Goal: Task Accomplishment & Management: Manage account settings

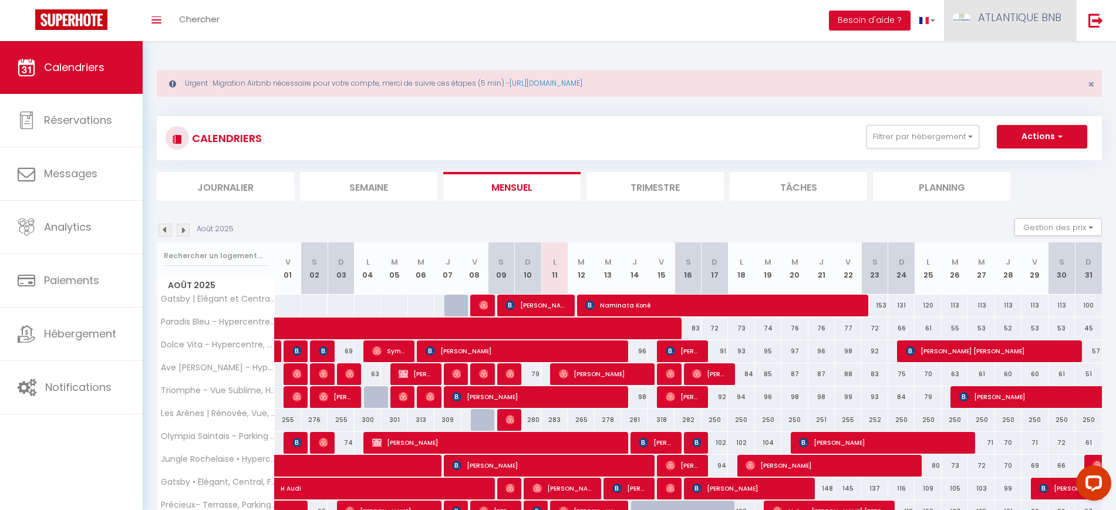
click at [1037, 23] on span "ATLANTIQUE BNB" at bounding box center [1019, 17] width 83 height 15
click at [1021, 60] on link "Paramètres" at bounding box center [1029, 59] width 87 height 20
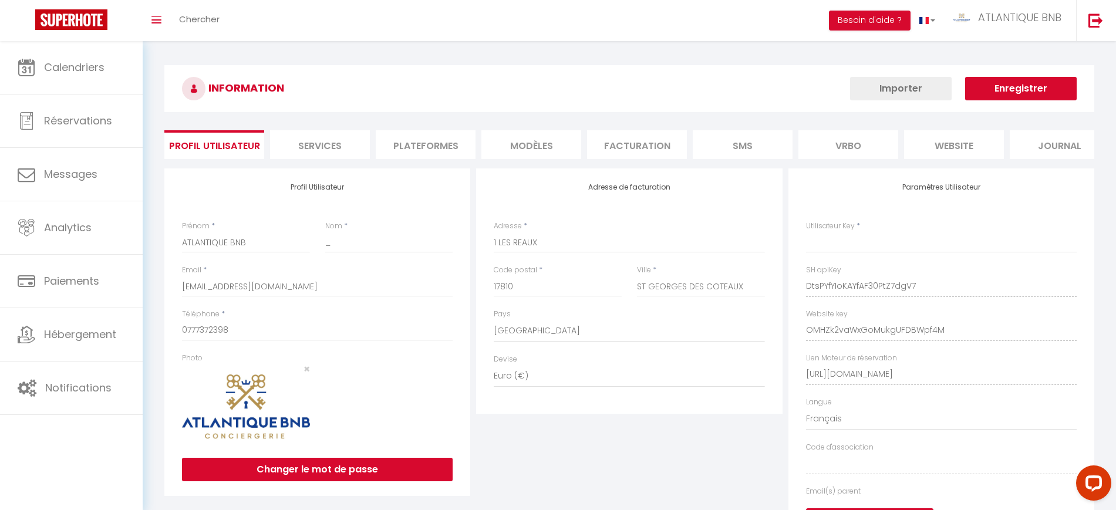
type input "DtsPYfYIoKAYfAF30PtZ7dgV7"
type input "OMHZk2vaWxGoMukgUFDBWpf4M"
type input "[URL][DOMAIN_NAME]"
select select "fr"
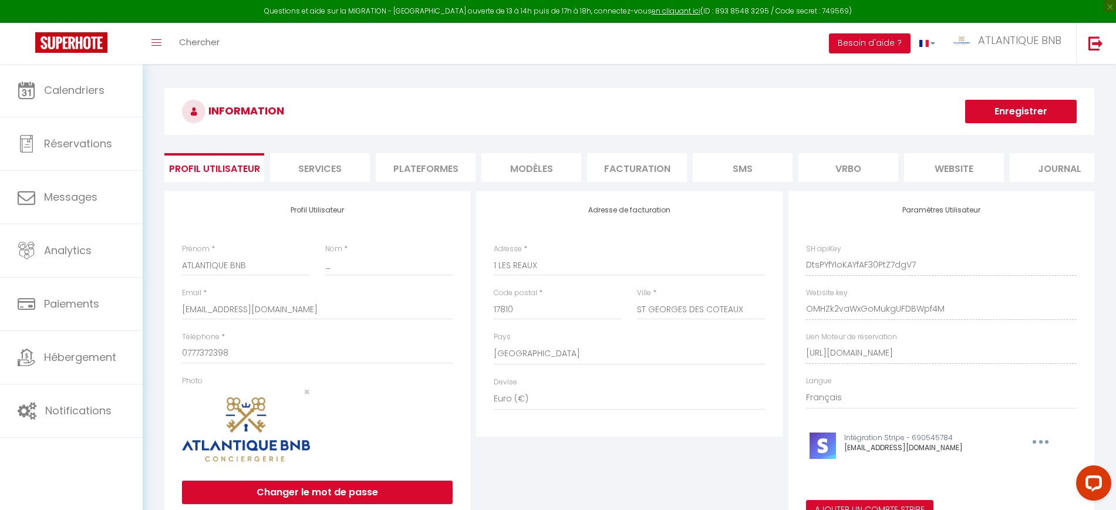
click at [431, 177] on li "Plateformes" at bounding box center [426, 167] width 100 height 29
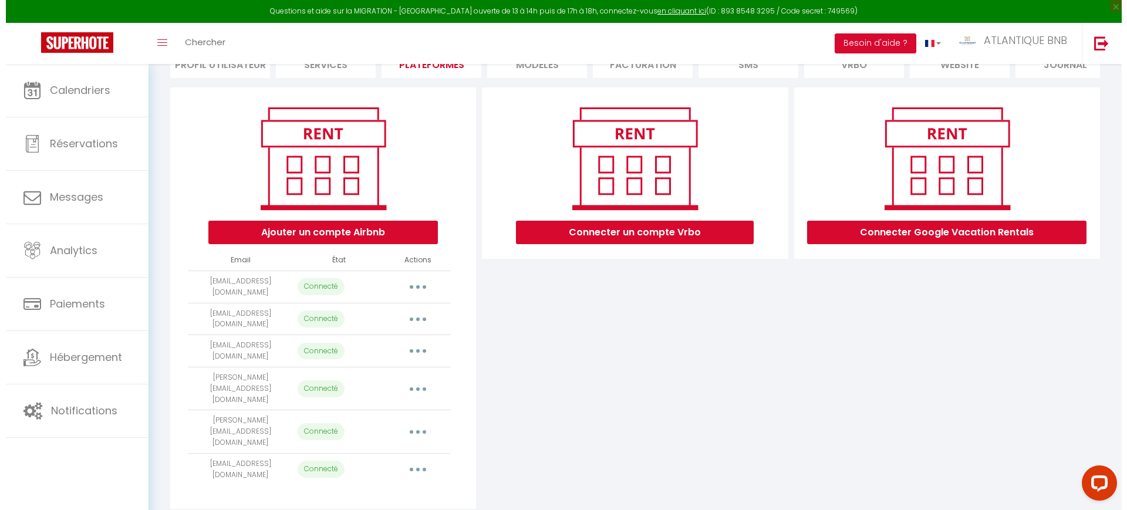
scroll to position [114, 0]
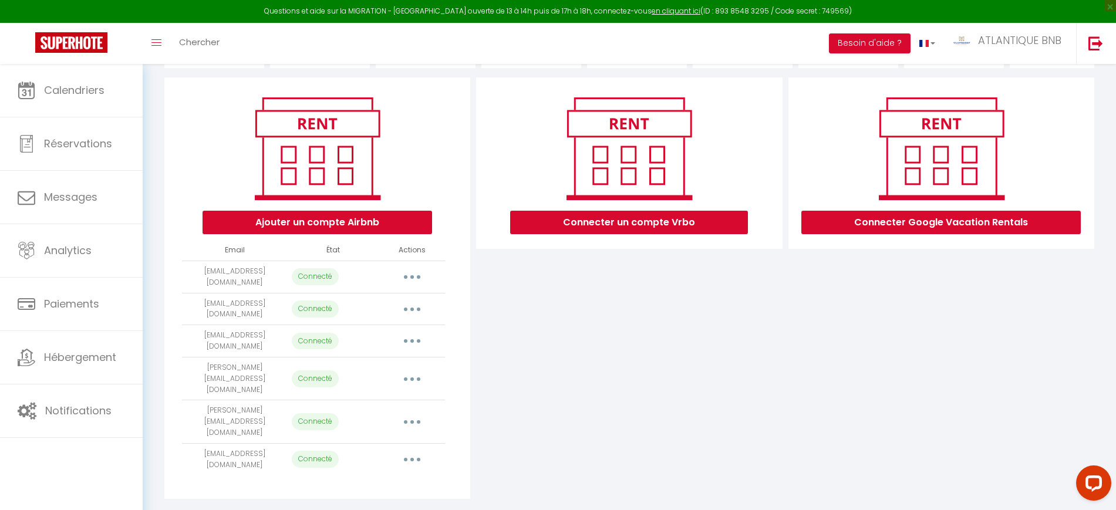
click at [410, 316] on button "button" at bounding box center [412, 309] width 33 height 19
click at [397, 342] on link "Importer les appartements" at bounding box center [360, 336] width 130 height 20
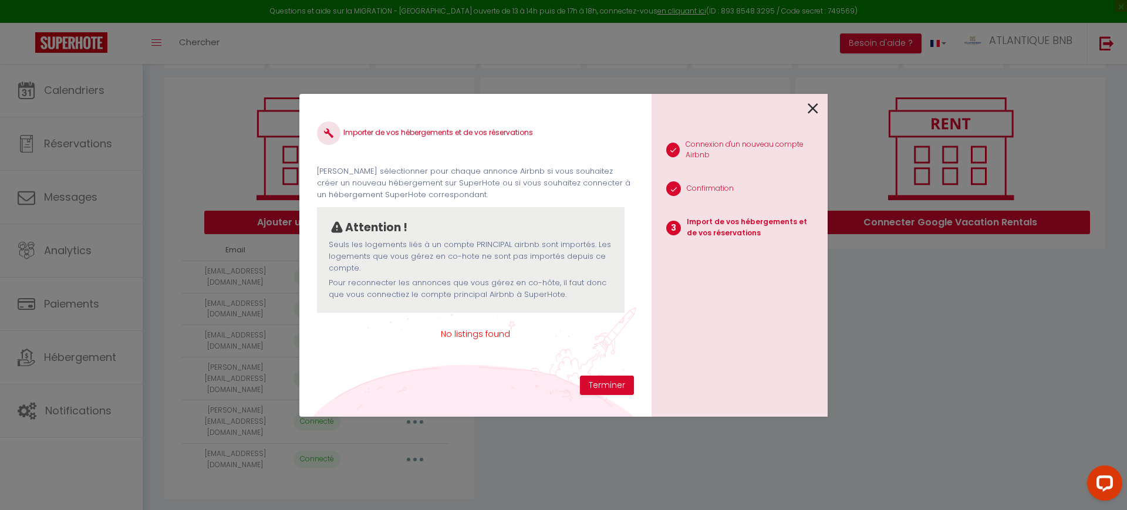
click at [811, 109] on icon at bounding box center [813, 109] width 11 height 18
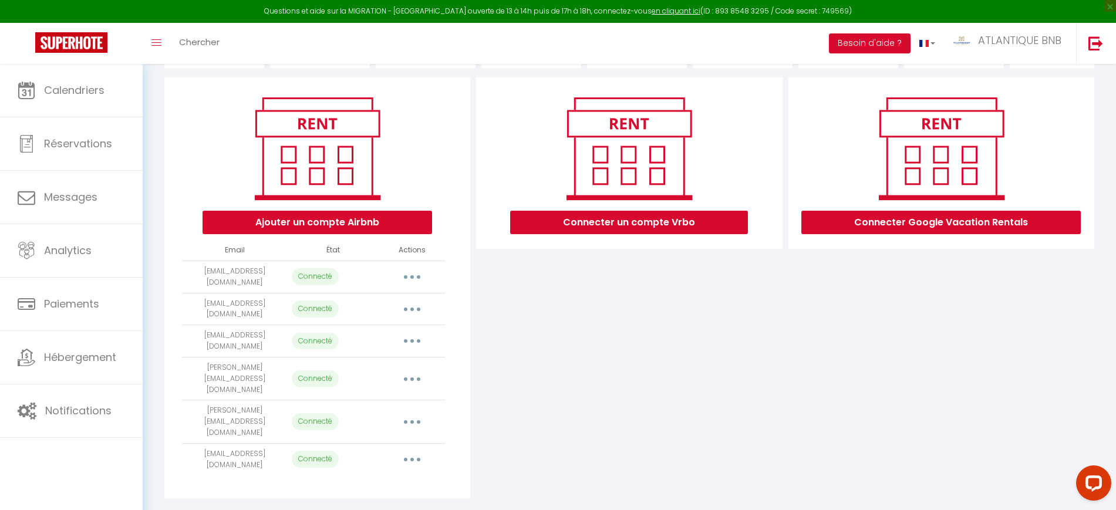
click at [410, 286] on button "button" at bounding box center [412, 277] width 33 height 19
click at [396, 313] on link "Importer les appartements" at bounding box center [360, 304] width 130 height 20
select select "35736"
select select "35737"
select select "39617"
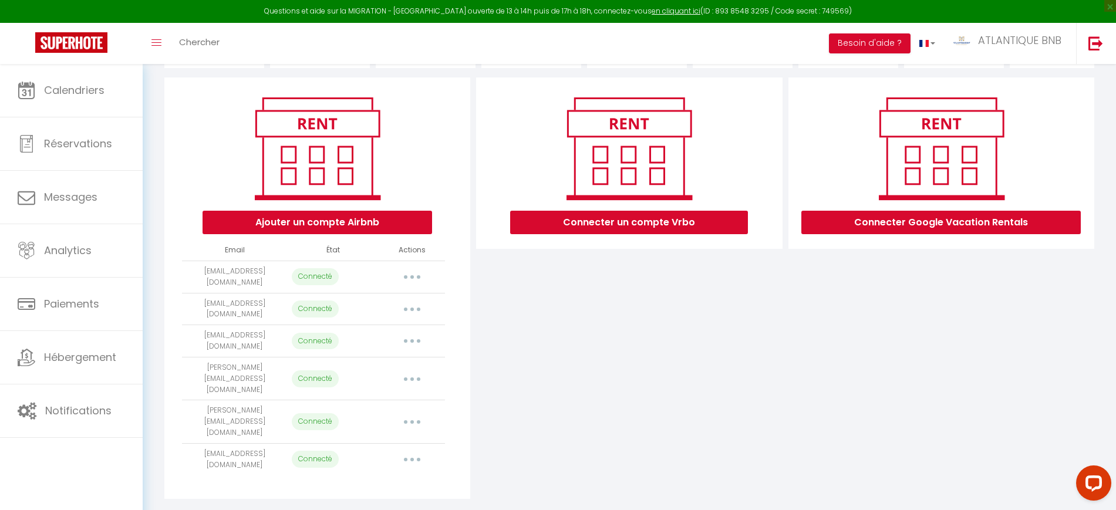
select select "44970"
select select "29612"
select select "23854"
select select "26407"
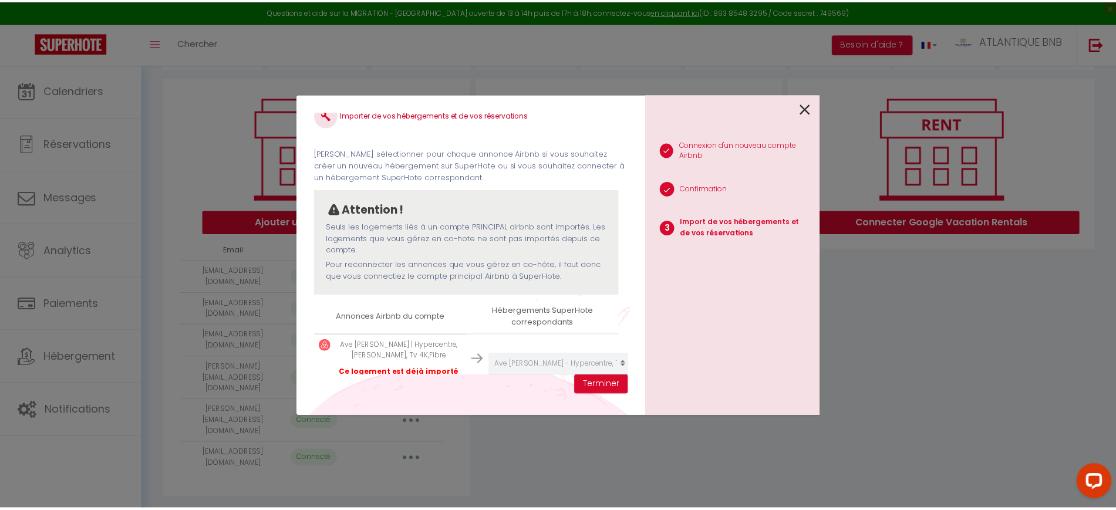
scroll to position [0, 0]
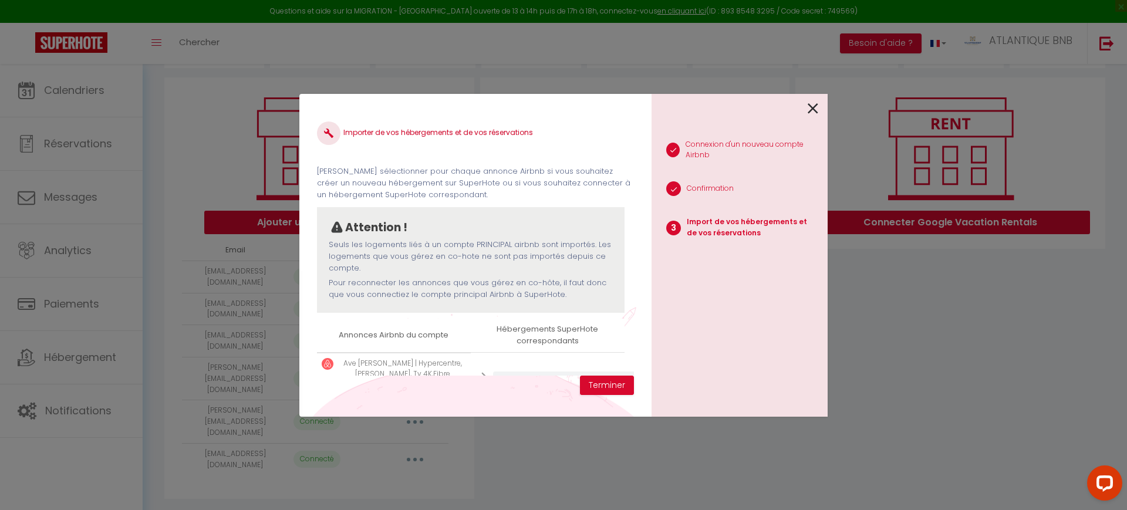
click at [816, 110] on icon at bounding box center [813, 109] width 11 height 18
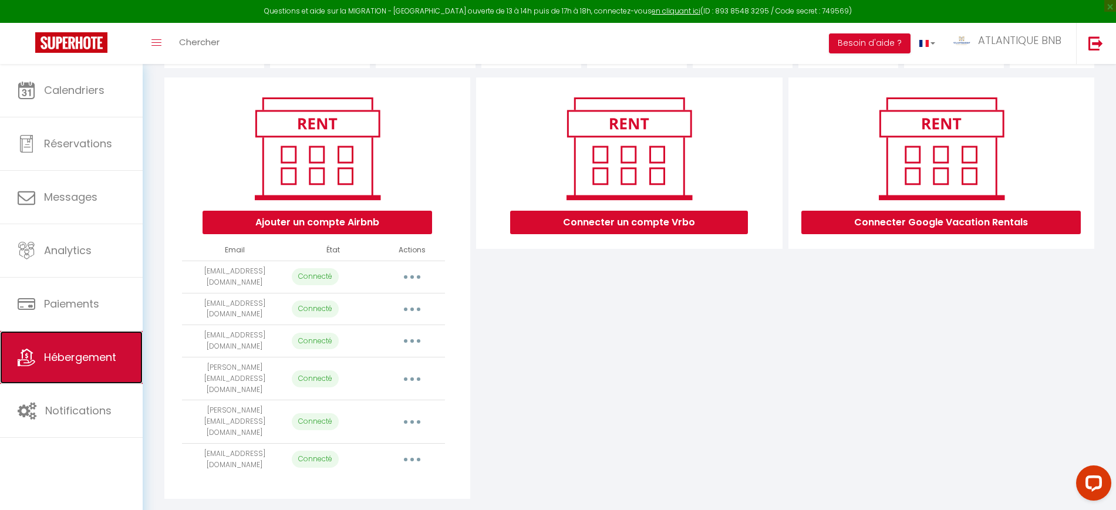
click at [95, 354] on span "Hébergement" at bounding box center [80, 357] width 72 height 15
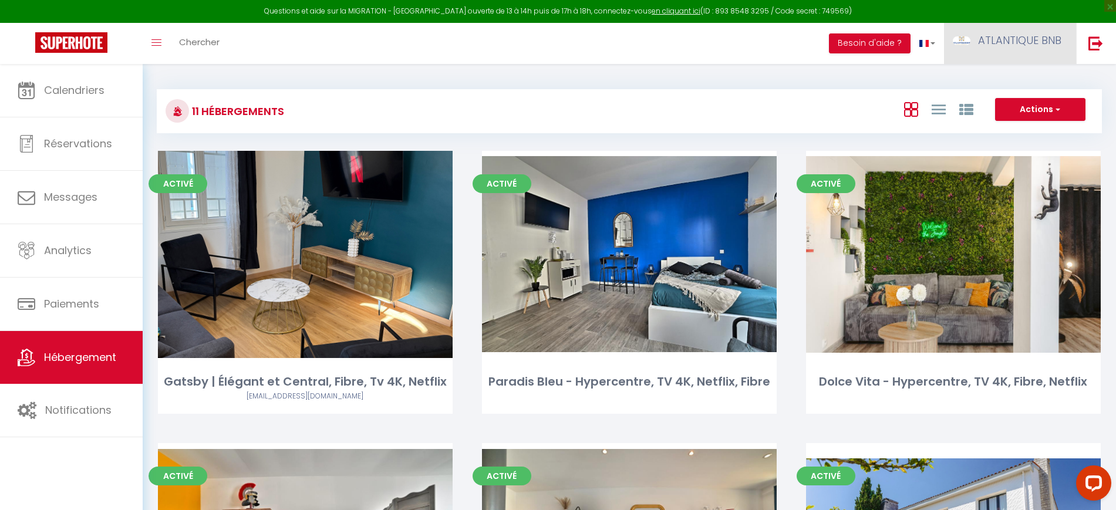
click at [1010, 41] on span "ATLANTIQUE BNB" at bounding box center [1019, 40] width 83 height 15
click at [1013, 76] on link "Paramètres" at bounding box center [1029, 82] width 87 height 20
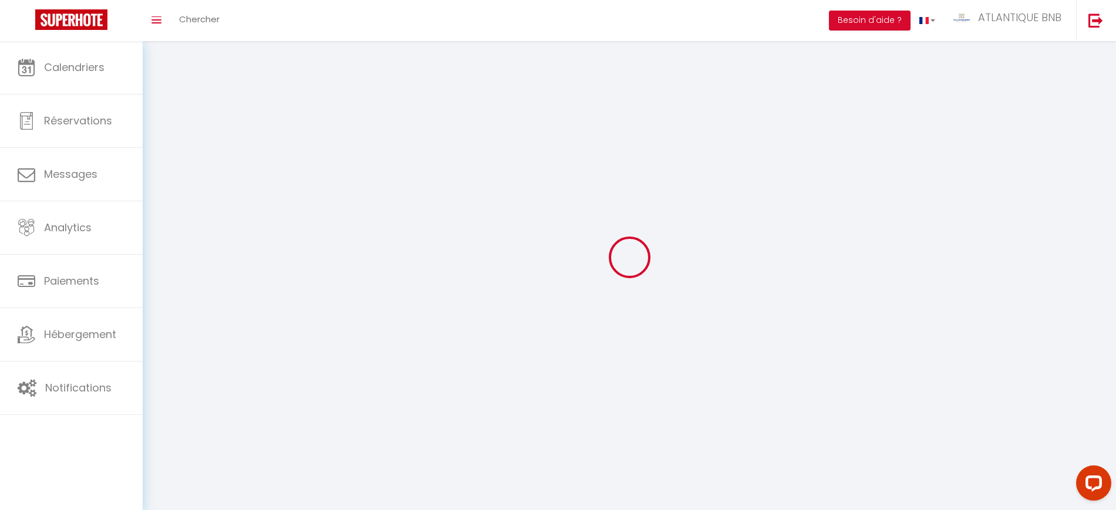
type input "ATLANTIQUE BNB"
type input "_"
type input "0777372398"
type input "1 LES REAUX"
type input "17810"
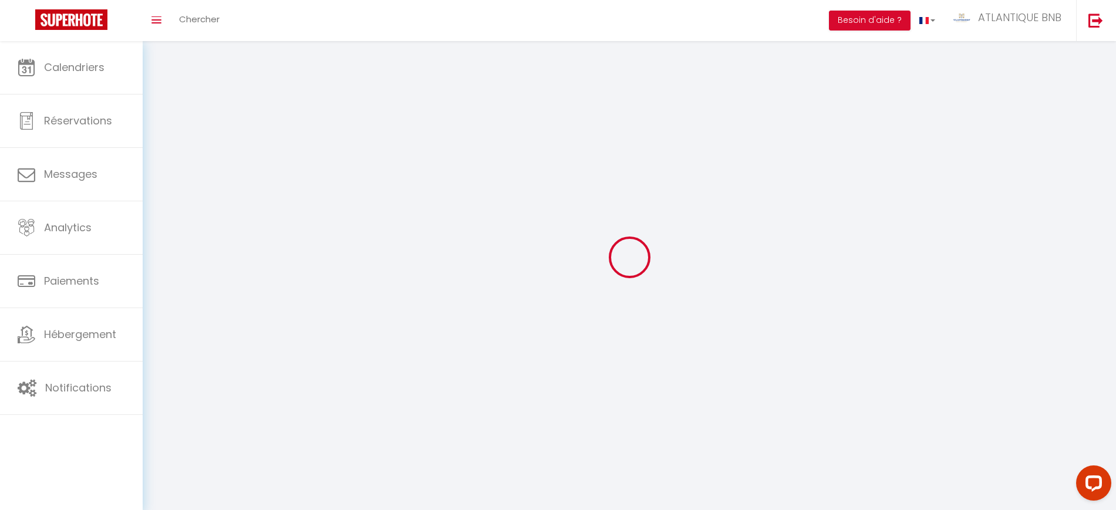
type input "ST GEORGES DES COTEAUX"
type input "DtsPYfYIoKAYfAF30PtZ7dgV7"
type input "OMHZk2vaWxGoMukgUFDBWpf4M"
select select "28"
type input "DtsPYfYIoKAYfAF30PtZ7dgV7"
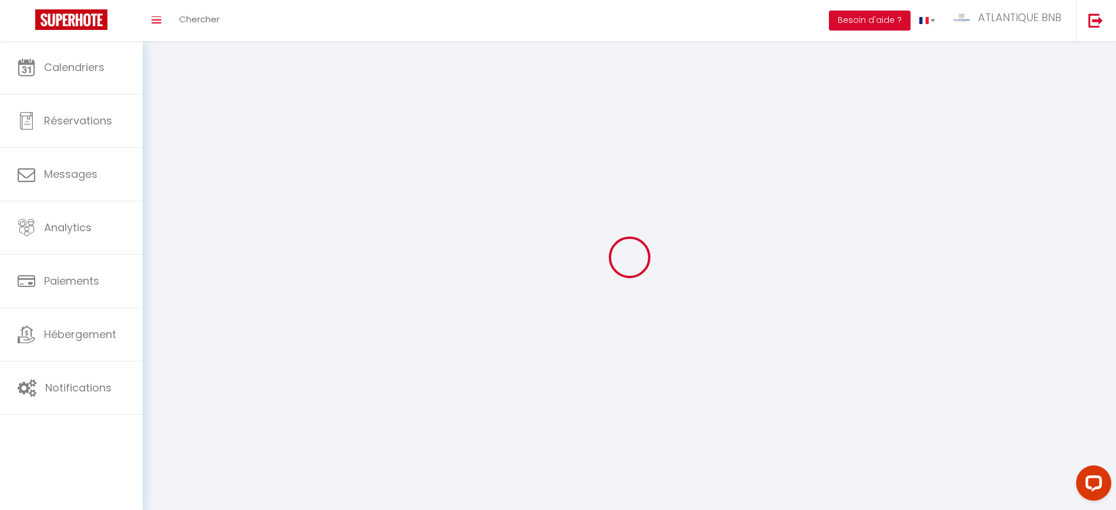
type input "OMHZk2vaWxGoMukgUFDBWpf4M"
type input "[URL][DOMAIN_NAME]"
select select "fr"
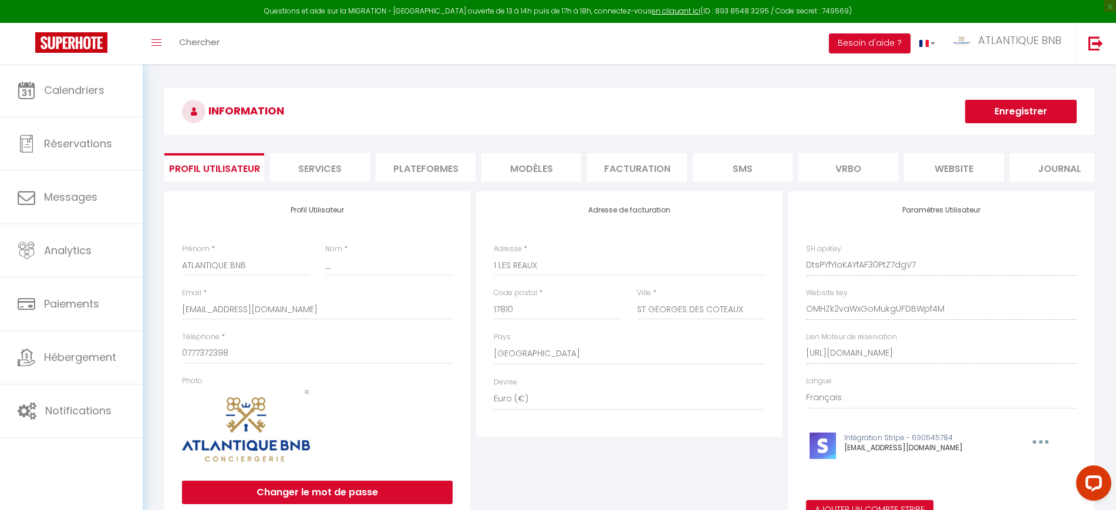
click at [459, 164] on li "Plateformes" at bounding box center [426, 167] width 100 height 29
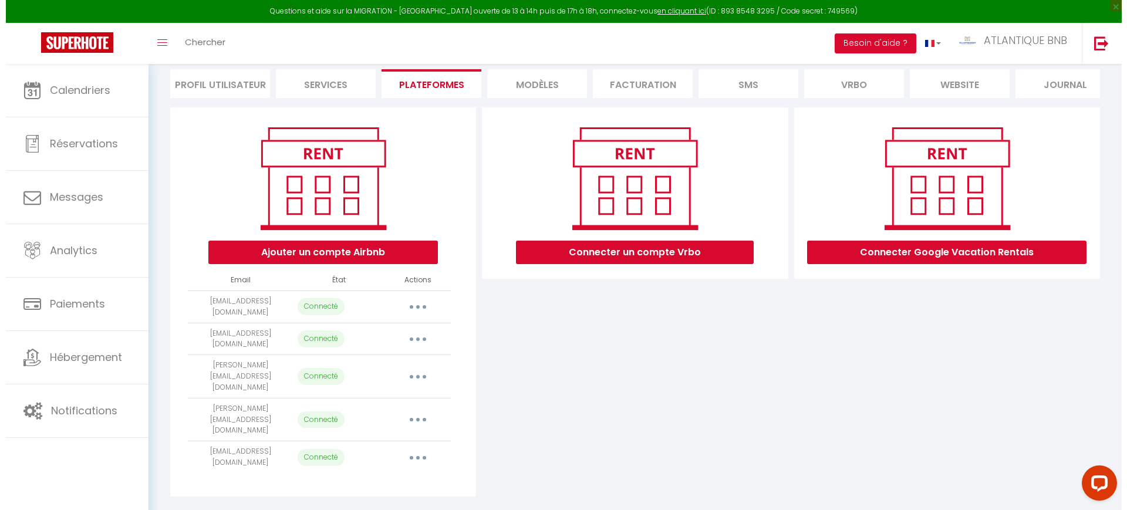
scroll to position [85, 0]
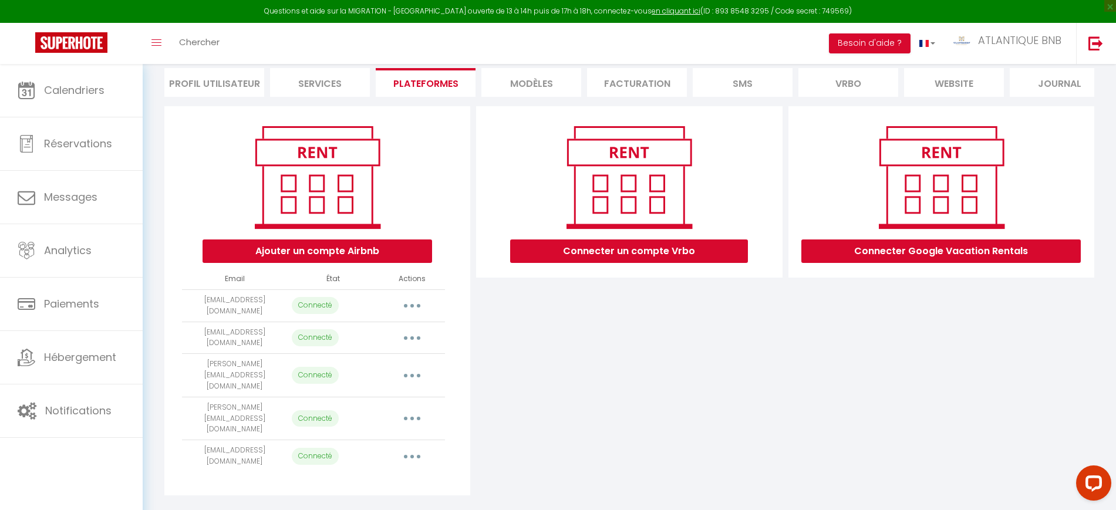
click at [416, 314] on button "button" at bounding box center [412, 305] width 33 height 19
click at [404, 339] on link "Importer les appartements" at bounding box center [360, 332] width 130 height 20
select select
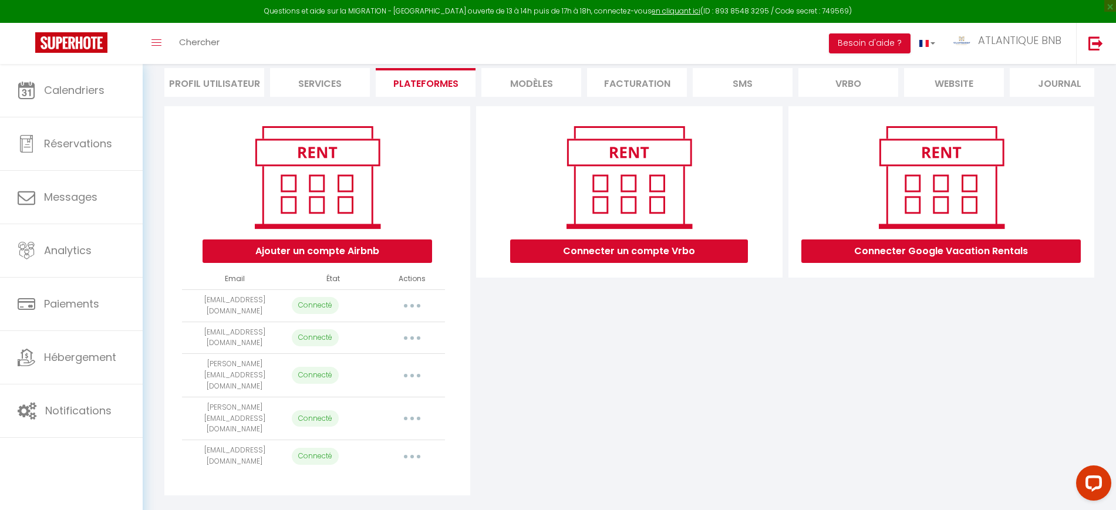
select select
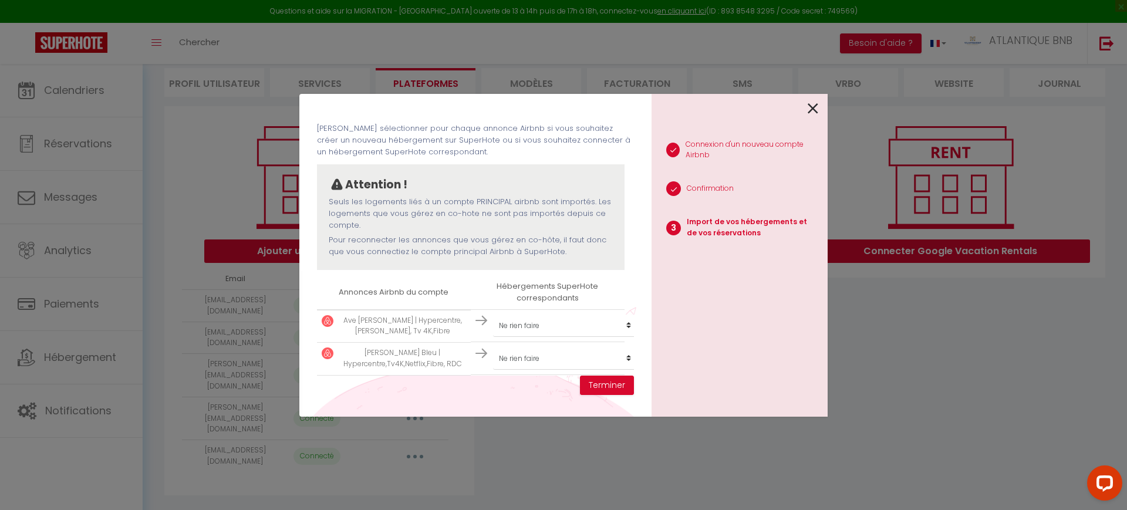
scroll to position [147, 0]
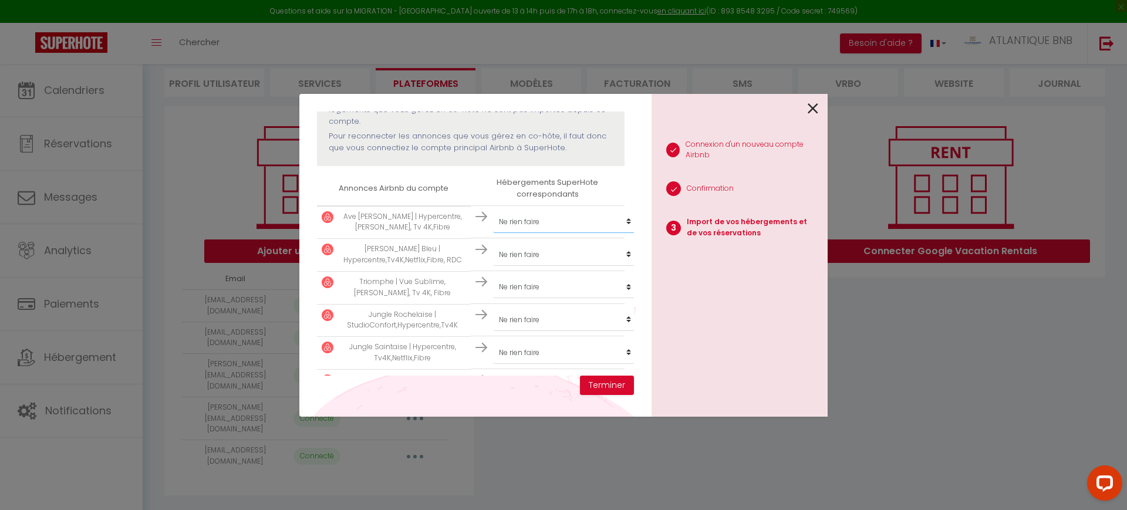
click at [536, 223] on select "Créer un nouveau hébergement Ne rien faire Gatsby | Élégant et Central, Fibre, …" at bounding box center [565, 222] width 144 height 22
select select "35736"
click at [493, 211] on select "Créer un nouveau hébergement Ne rien faire Gatsby | Élégant et Central, Fibre, …" at bounding box center [565, 222] width 144 height 22
click at [559, 233] on select "Créer un nouveau hébergement Ne rien faire Gatsby | Élégant et Central, Fibre, …" at bounding box center [565, 222] width 144 height 22
select select "35737"
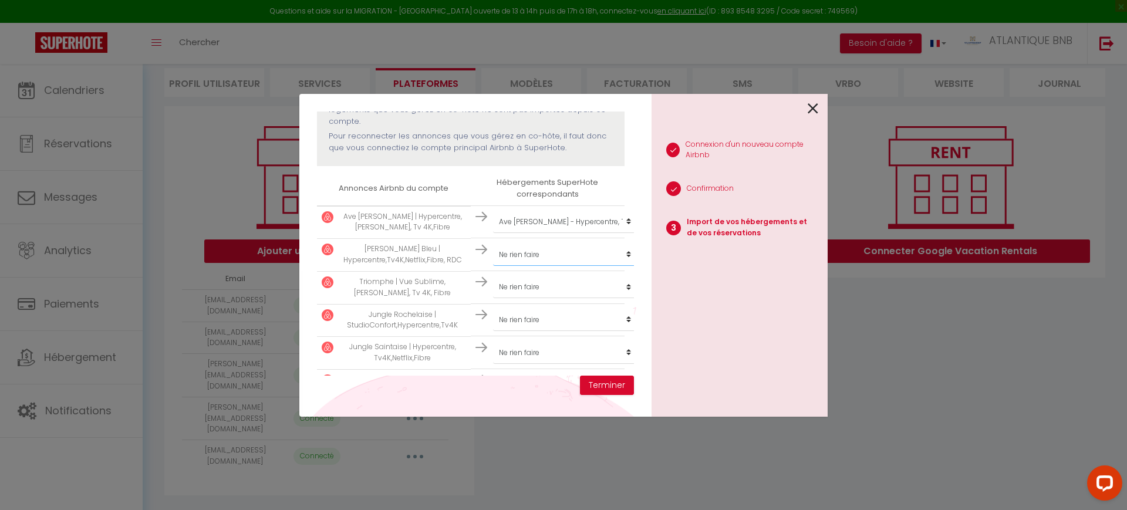
click at [493, 233] on select "Créer un nouveau hébergement Ne rien faire Gatsby | Élégant et Central, Fibre, …" at bounding box center [565, 222] width 144 height 22
click at [542, 233] on select "Créer un nouveau hébergement Ne rien faire Gatsby | Élégant et Central, Fibre, …" at bounding box center [565, 222] width 144 height 22
select select "39617"
click at [493, 233] on select "Créer un nouveau hébergement Ne rien faire Gatsby | Élégant et Central, Fibre, …" at bounding box center [565, 222] width 144 height 22
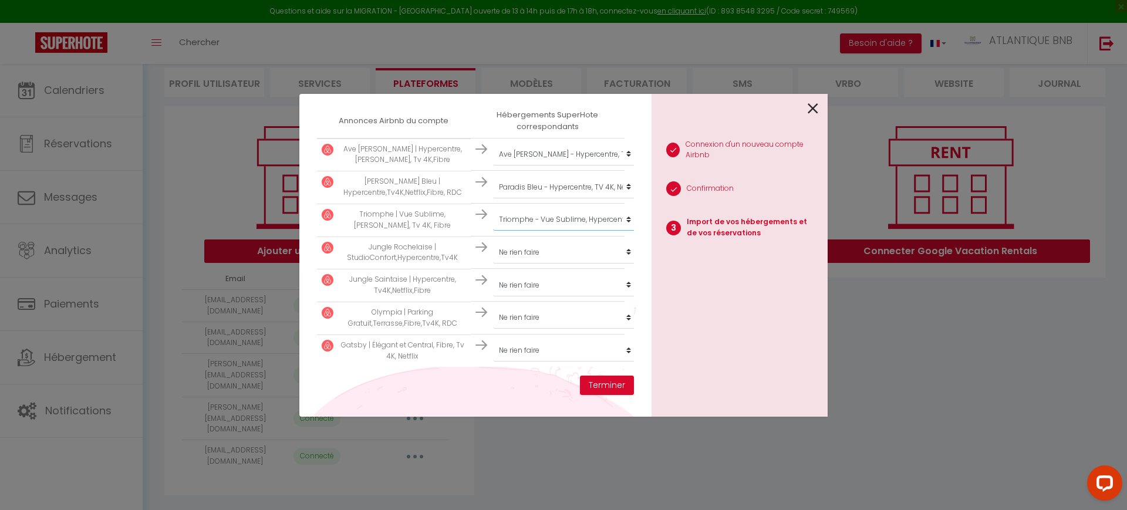
scroll to position [225, 0]
click at [540, 166] on select "Créer un nouveau hébergement Ne rien faire Gatsby | Élégant et Central, Fibre, …" at bounding box center [565, 154] width 144 height 22
select select "44970"
click at [493, 166] on select "Créer un nouveau hébergement Ne rien faire Gatsby | Élégant et Central, Fibre, …" at bounding box center [565, 154] width 144 height 22
click at [558, 166] on select "Créer un nouveau hébergement Ne rien faire Gatsby | Élégant et Central, Fibre, …" at bounding box center [565, 154] width 144 height 22
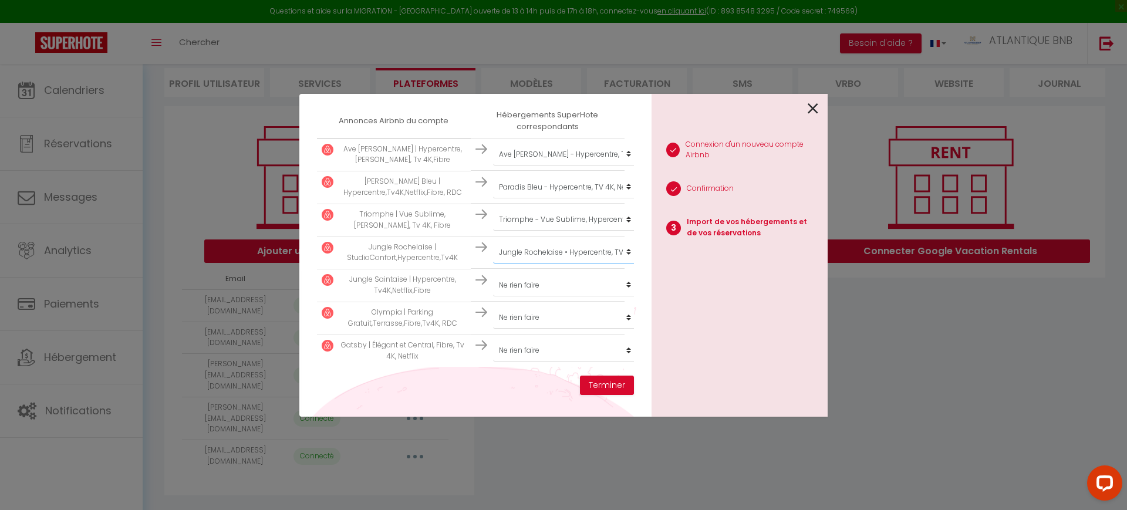
click at [558, 166] on select "Créer un nouveau hébergement Ne rien faire Gatsby | Élégant et Central, Fibre, …" at bounding box center [565, 154] width 144 height 22
click at [528, 166] on select "Créer un nouveau hébergement Ne rien faire Gatsby | Élégant et Central, Fibre, …" at bounding box center [565, 154] width 144 height 22
click at [539, 166] on select "Créer un nouveau hébergement Ne rien faire Gatsby | Élégant et Central, Fibre, …" at bounding box center [565, 154] width 144 height 22
select select "23854"
click at [493, 166] on select "Créer un nouveau hébergement Ne rien faire Gatsby | Élégant et Central, Fibre, …" at bounding box center [565, 154] width 144 height 22
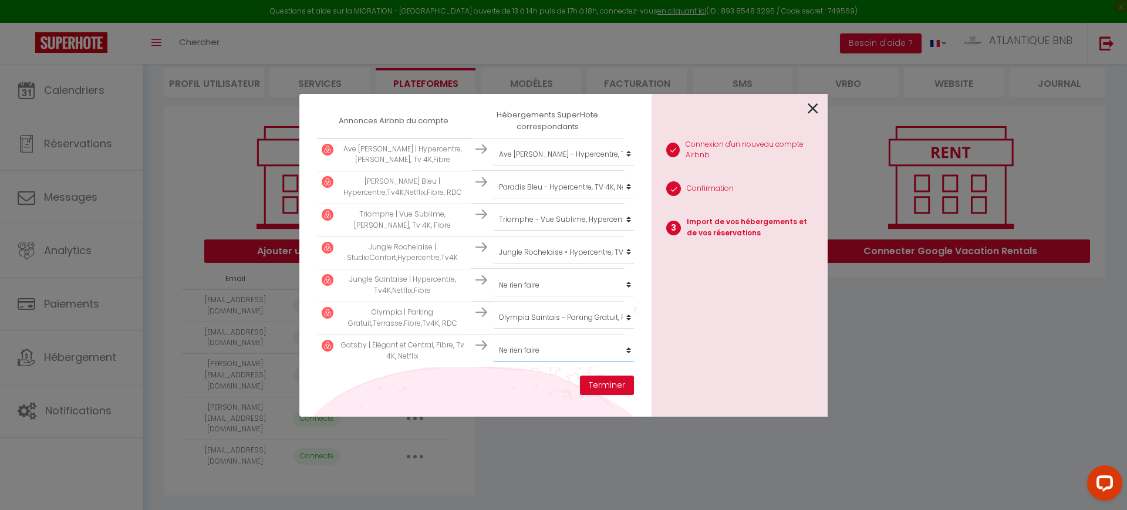
click at [537, 166] on select "Créer un nouveau hébergement Ne rien faire Gatsby | Élégant et Central, Fibre, …" at bounding box center [565, 154] width 144 height 22
select select "26407"
click at [493, 166] on select "Créer un nouveau hébergement Ne rien faire Gatsby | Élégant et Central, Fibre, …" at bounding box center [565, 154] width 144 height 22
click at [524, 166] on select "Créer un nouveau hébergement Ne rien faire Gatsby | Élégant et Central, Fibre, …" at bounding box center [565, 154] width 144 height 22
click at [395, 97] on div "Importer de vos hébergements et de vos réservations [PERSON_NAME] sélectionner …" at bounding box center [475, 255] width 352 height 323
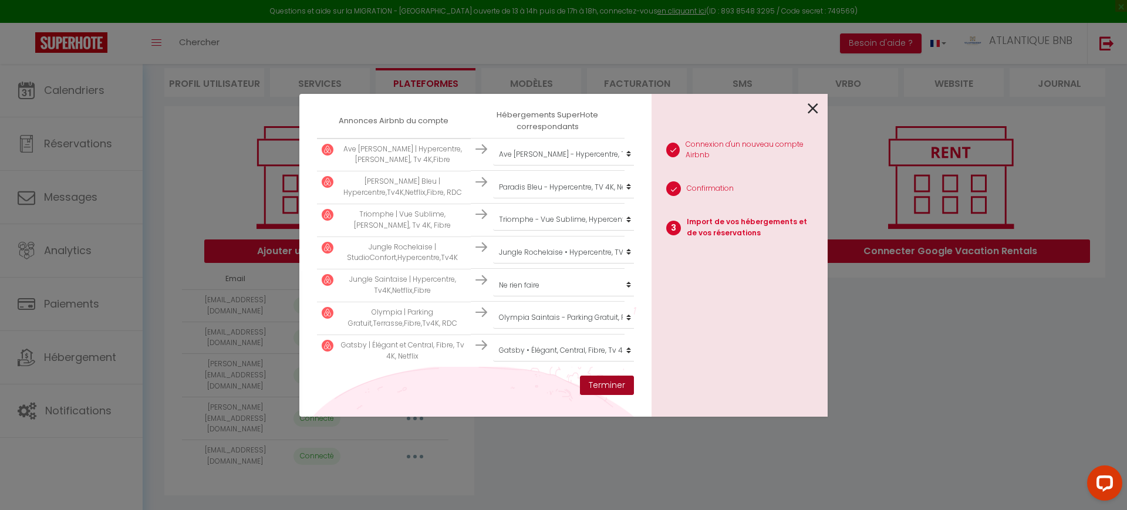
click at [623, 386] on button "Terminer" at bounding box center [607, 386] width 54 height 20
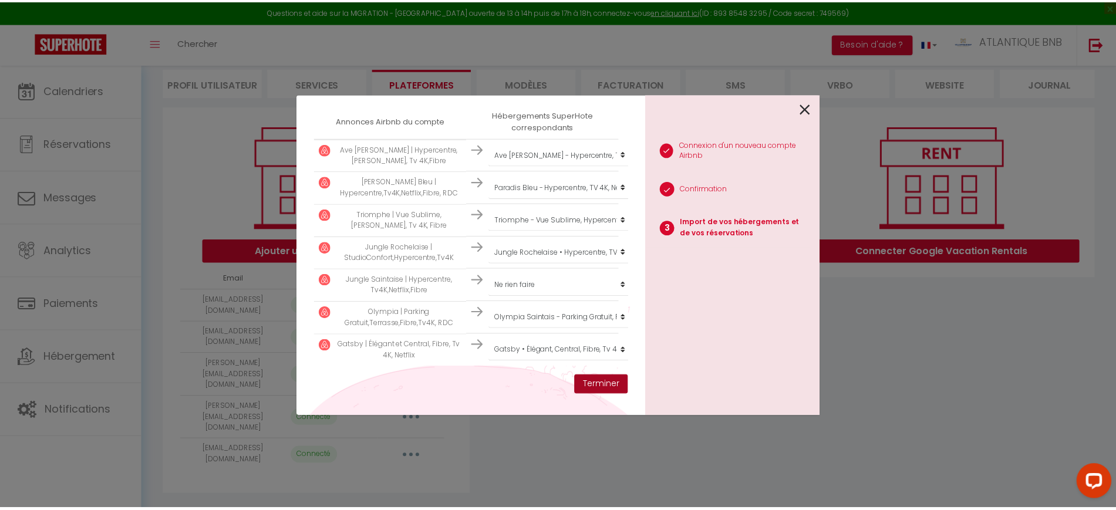
scroll to position [254, 0]
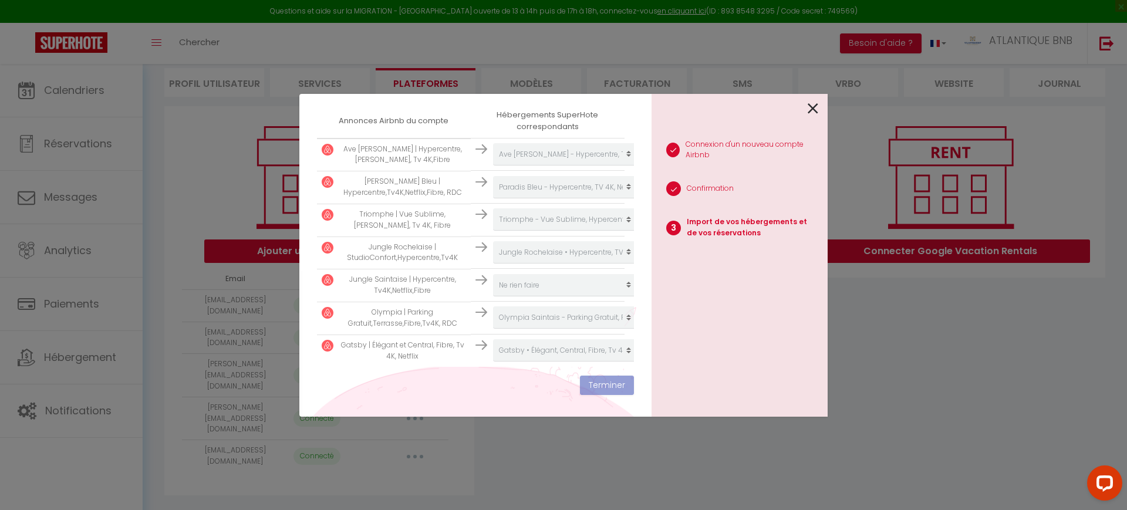
click at [380, 274] on p "Jungle Saintaise | Hypercentre, Tv4K,Netflix,Fibre" at bounding box center [402, 285] width 127 height 22
copy tr "Jungle Saintaise | Hypercentre, Tv4K,Netflix,Fibre"
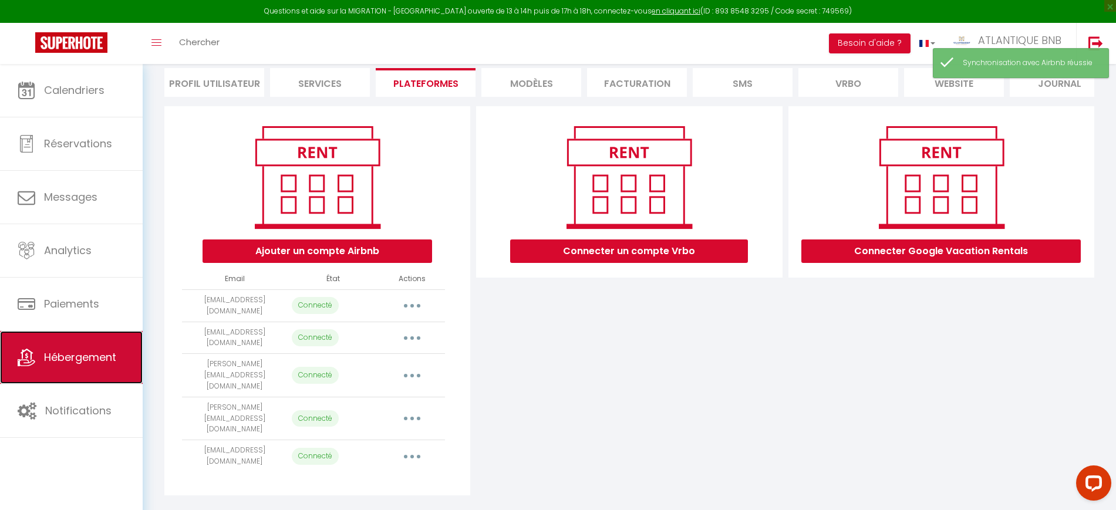
click at [30, 340] on link "Hébergement" at bounding box center [71, 357] width 143 height 53
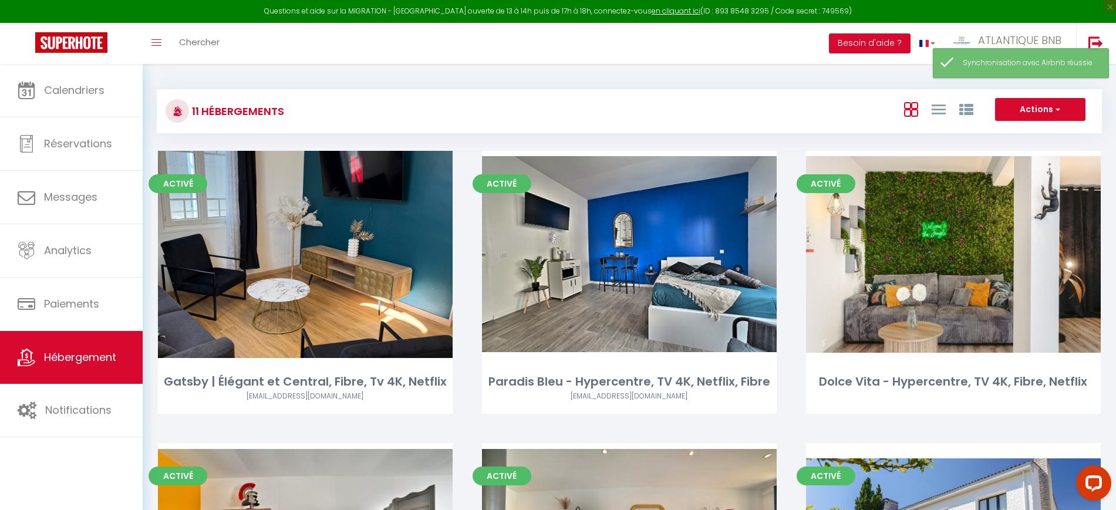
click at [562, 106] on div "Actions Créer un Hébergement Nouveau groupe" at bounding box center [786, 111] width 629 height 26
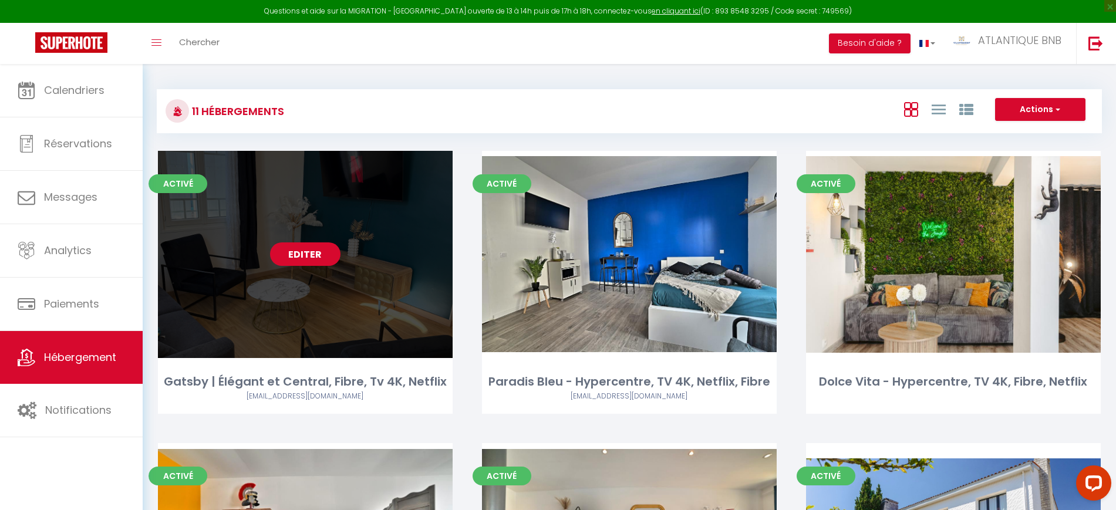
click at [313, 255] on link "Editer" at bounding box center [305, 253] width 70 height 23
click at [308, 250] on link "Editer" at bounding box center [305, 253] width 70 height 23
click at [311, 251] on link "Editer" at bounding box center [305, 253] width 70 height 23
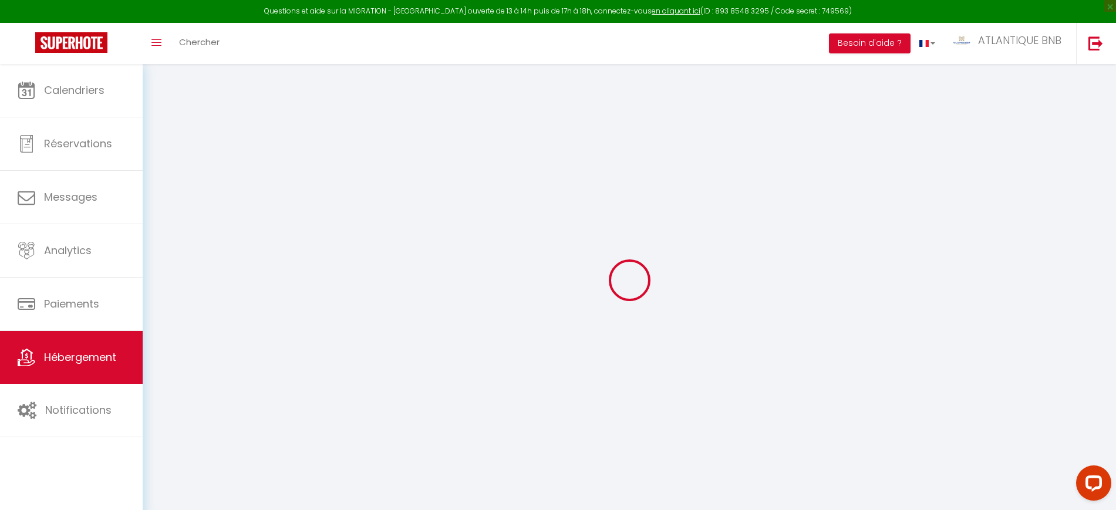
select select
checkbox input "true"
checkbox input "false"
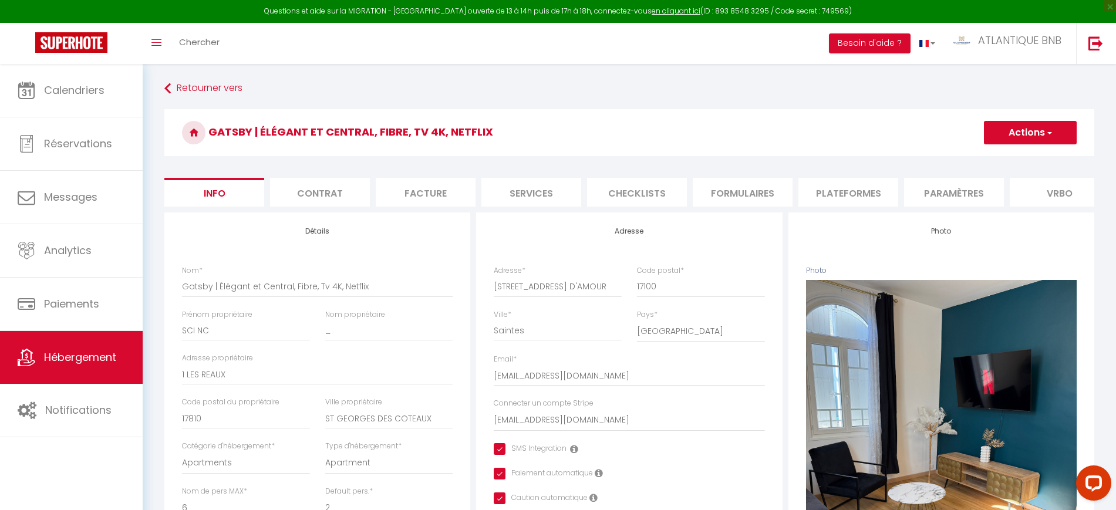
click at [841, 201] on li "Plateformes" at bounding box center [848, 192] width 100 height 29
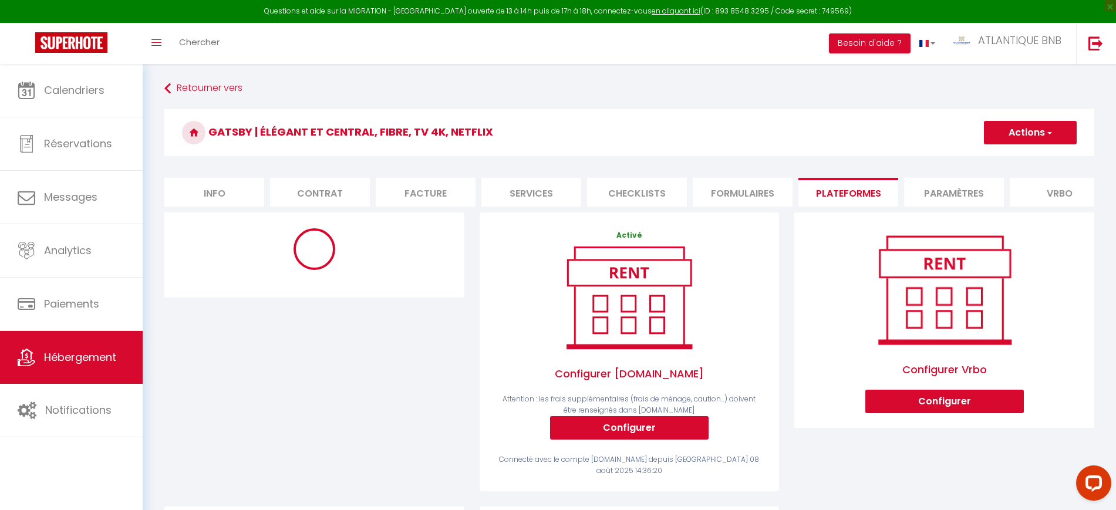
select select "10738-1482124384599727838"
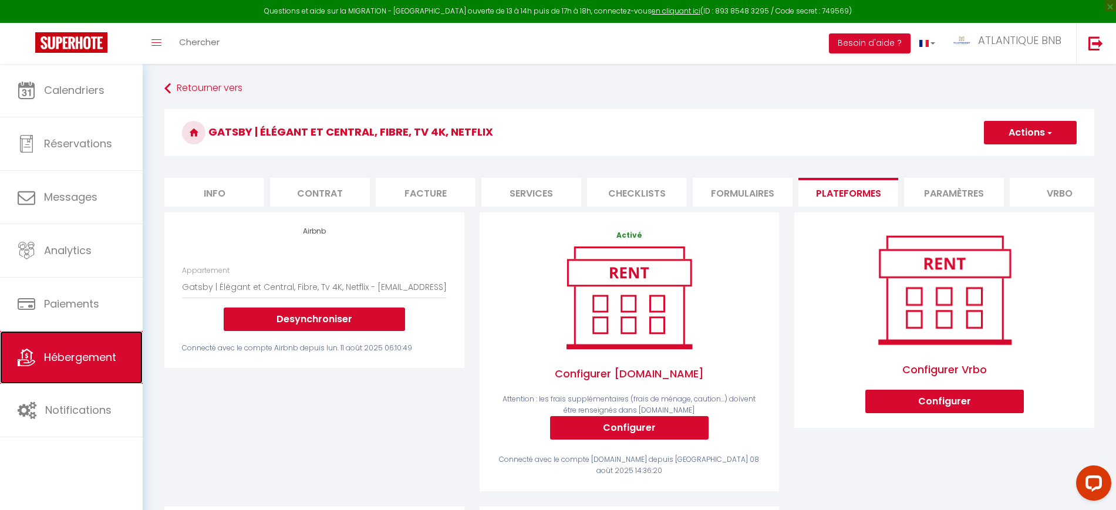
click at [54, 353] on span "Hébergement" at bounding box center [80, 357] width 72 height 15
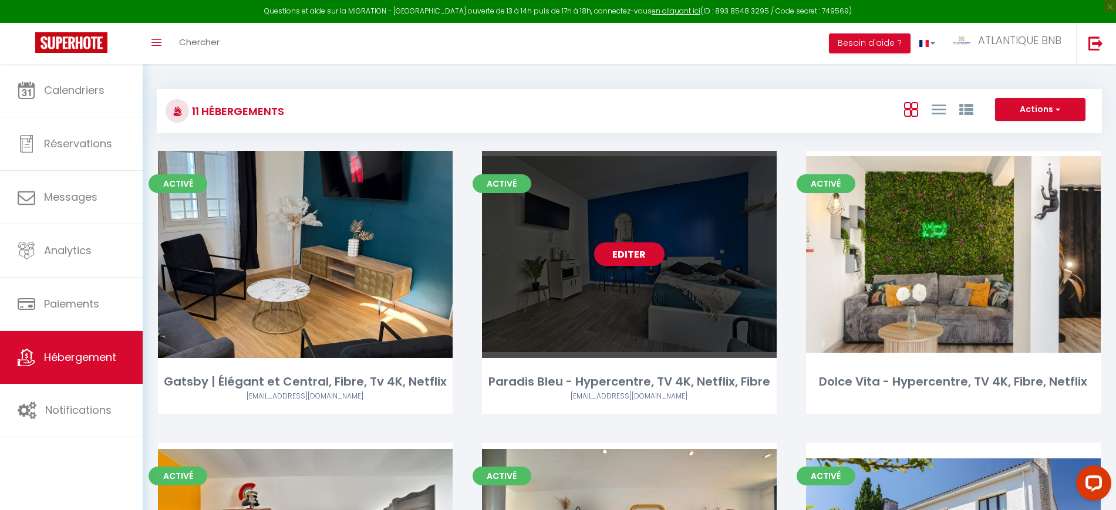
click at [626, 251] on link "Editer" at bounding box center [629, 253] width 70 height 23
select select "3"
select select "2"
select select "1"
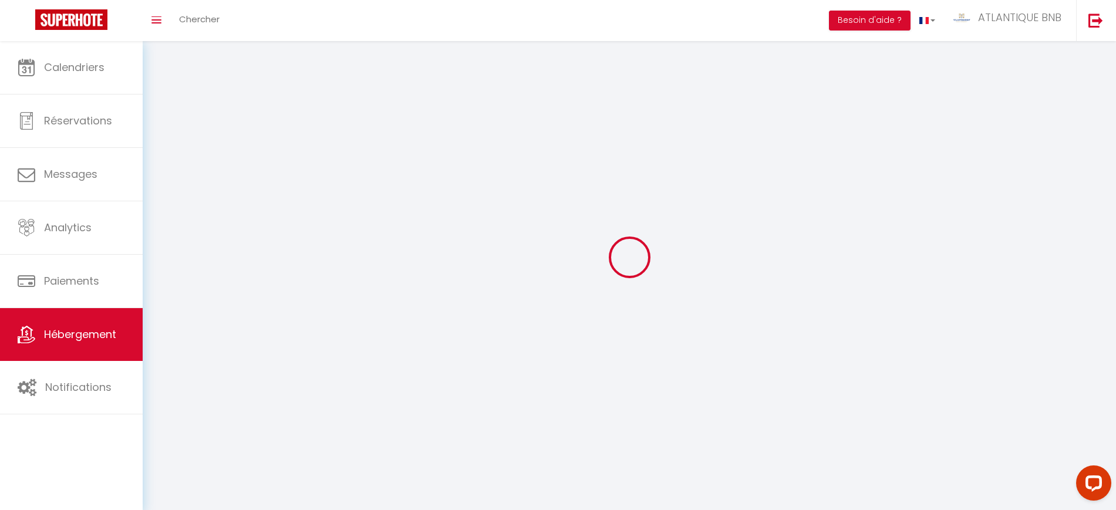
select select
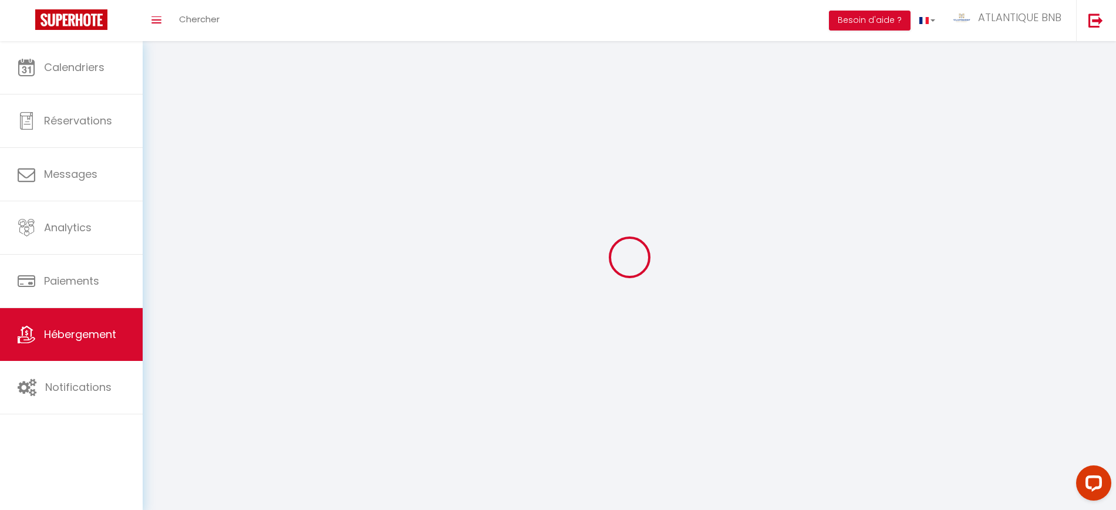
select select
checkbox input "false"
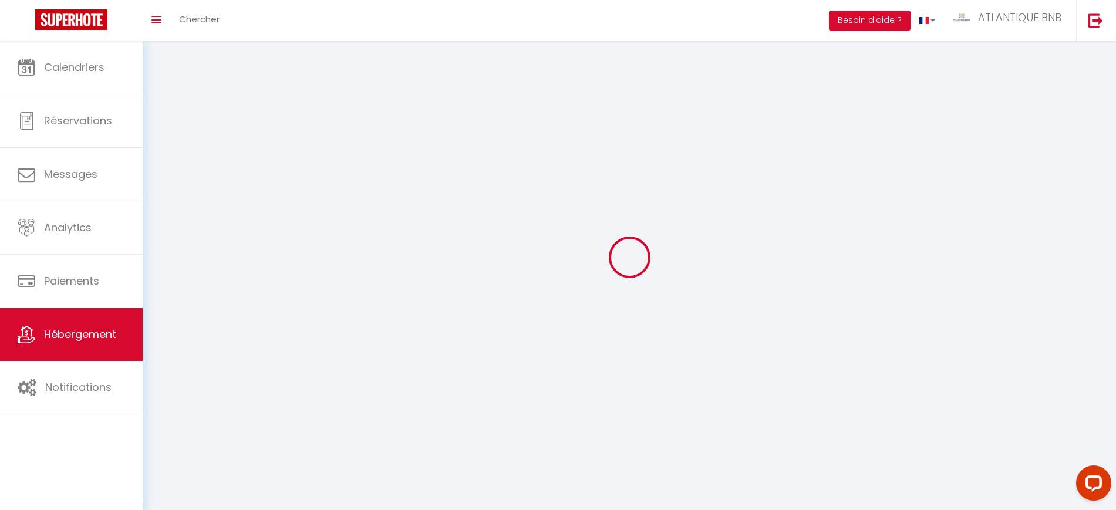
select select
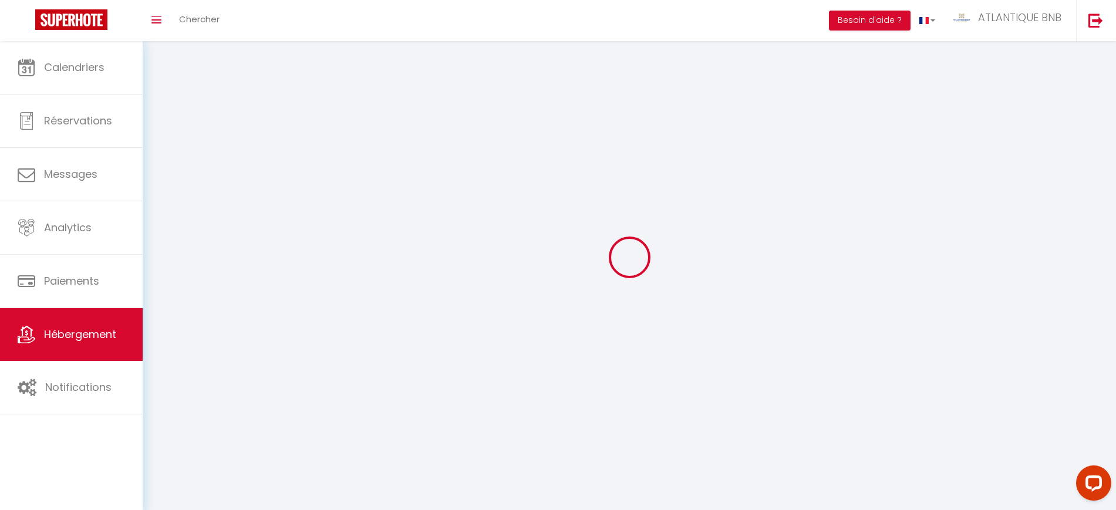
select select
checkbox input "false"
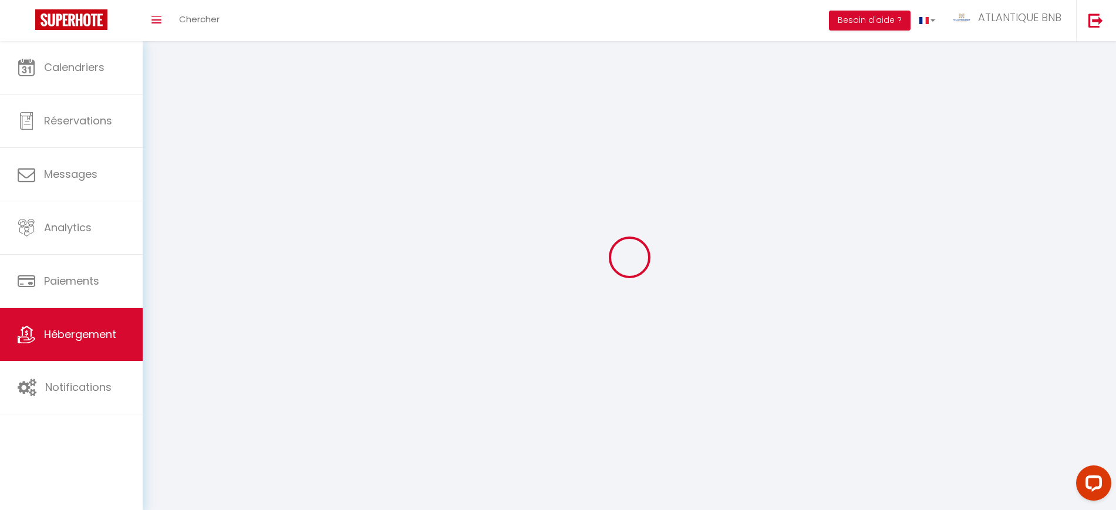
checkbox input "false"
select select
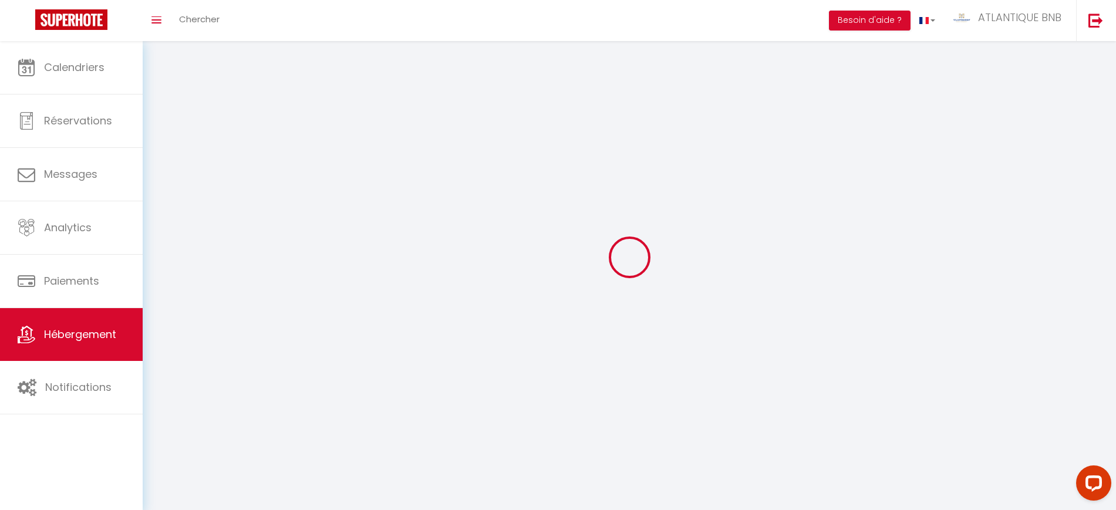
select select "28"
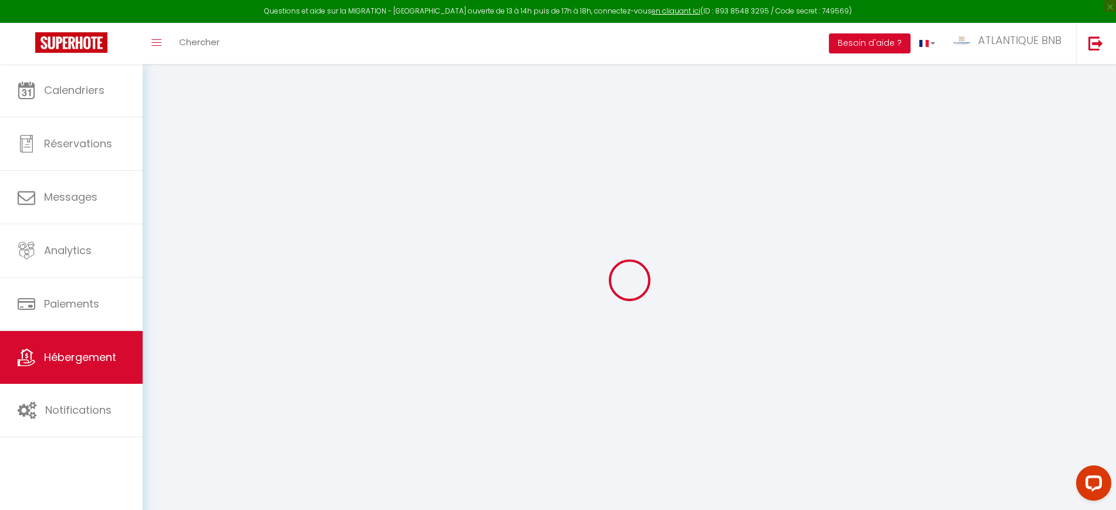
select select
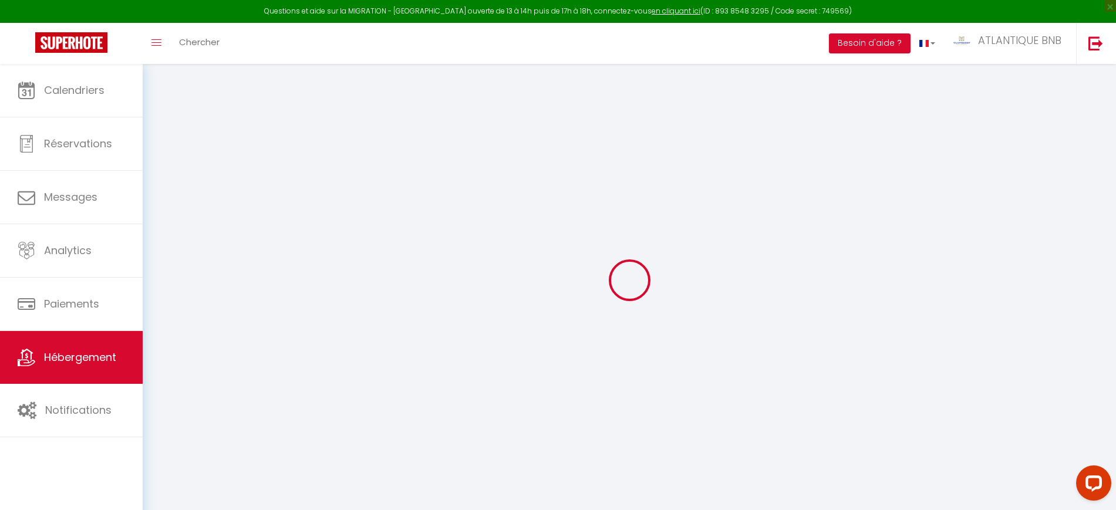
select select
checkbox input "false"
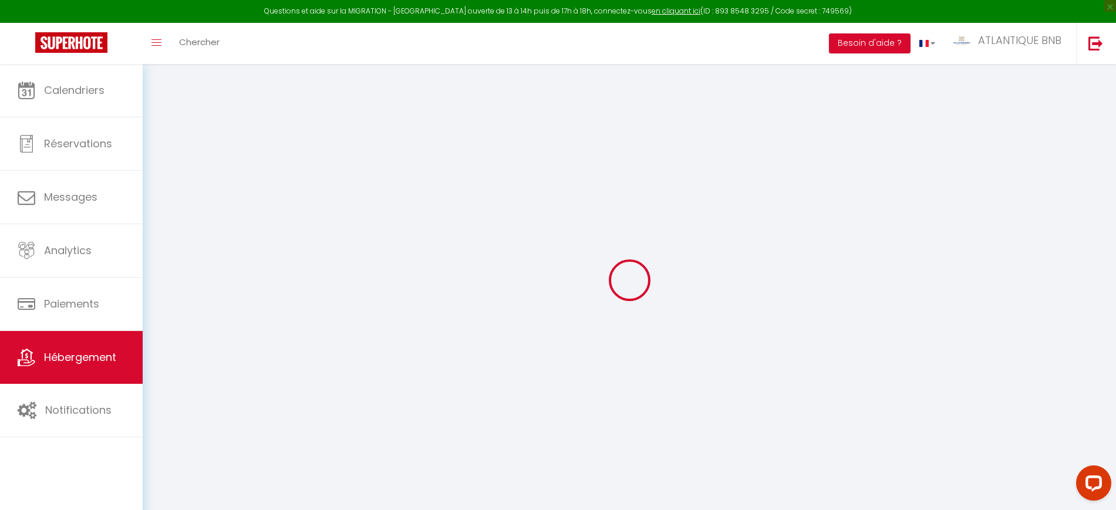
select select
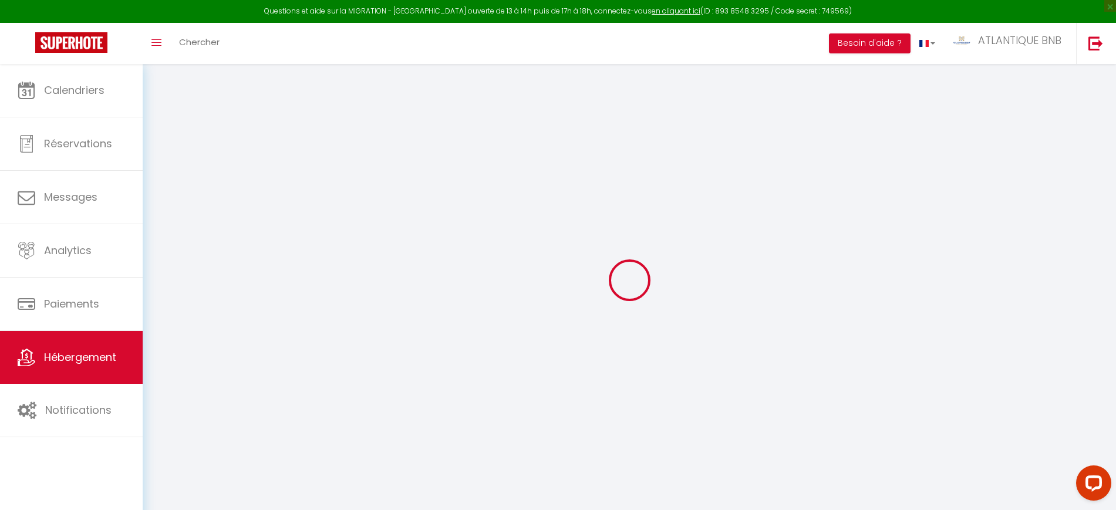
select select
checkbox input "false"
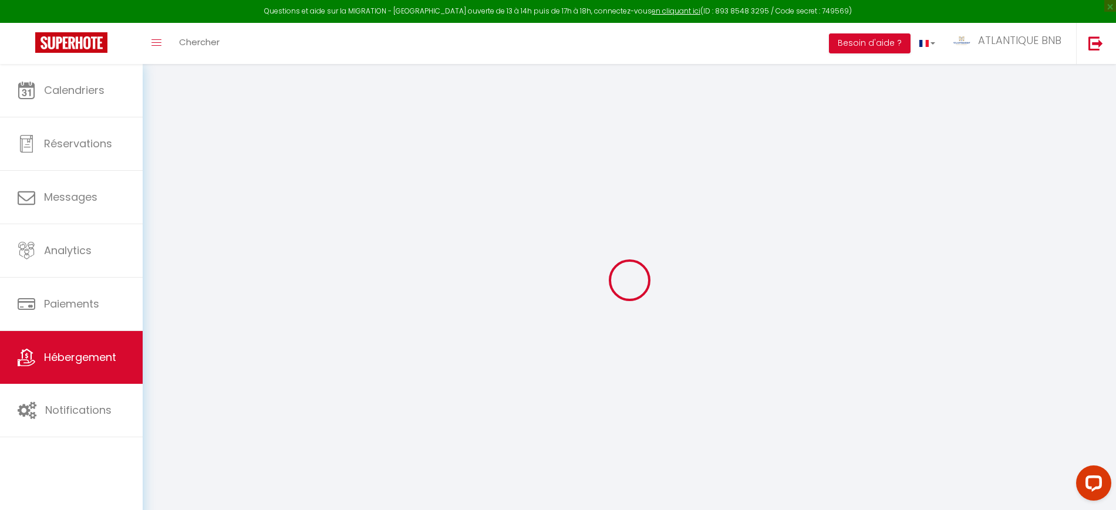
checkbox input "false"
select select
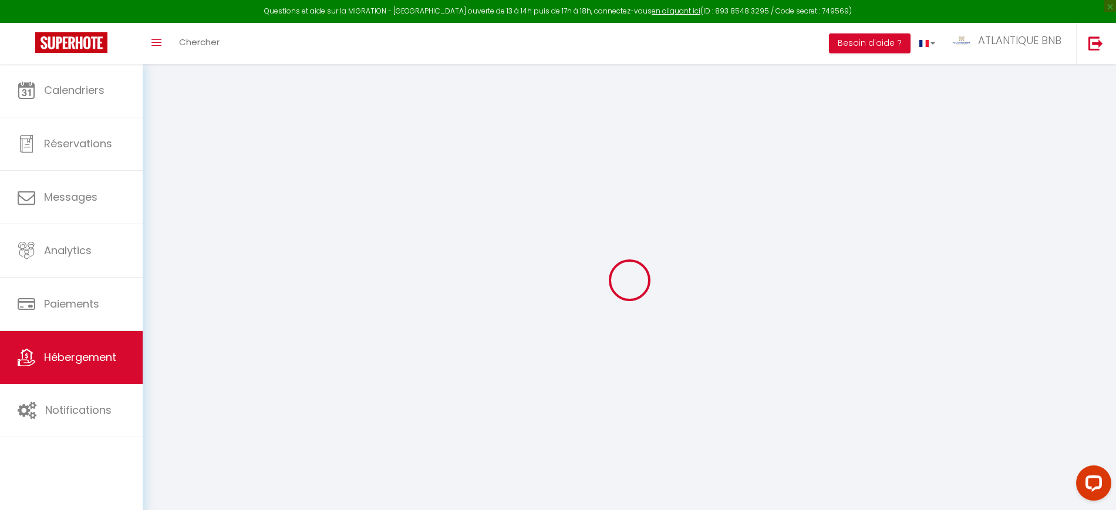
select select
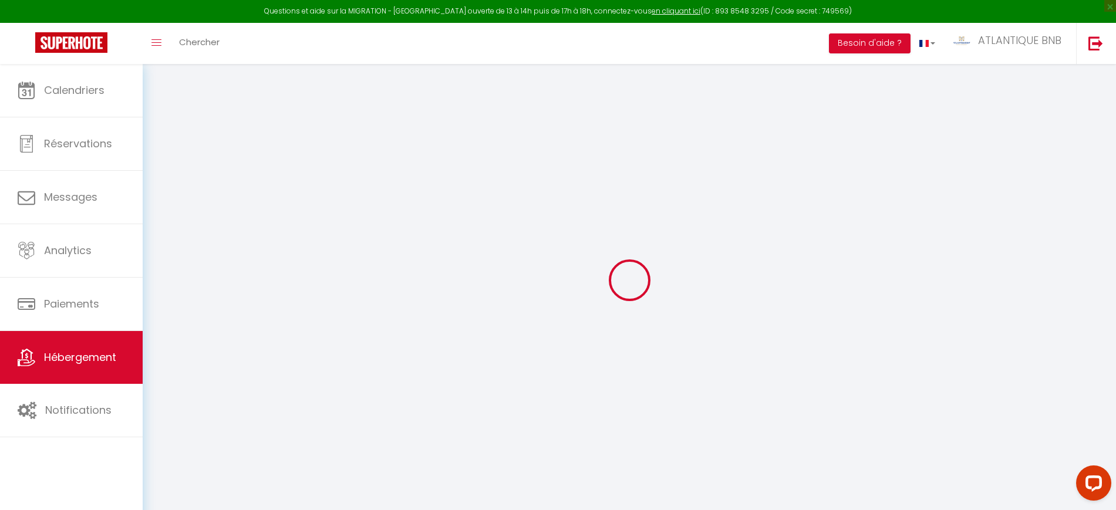
checkbox input "false"
select select
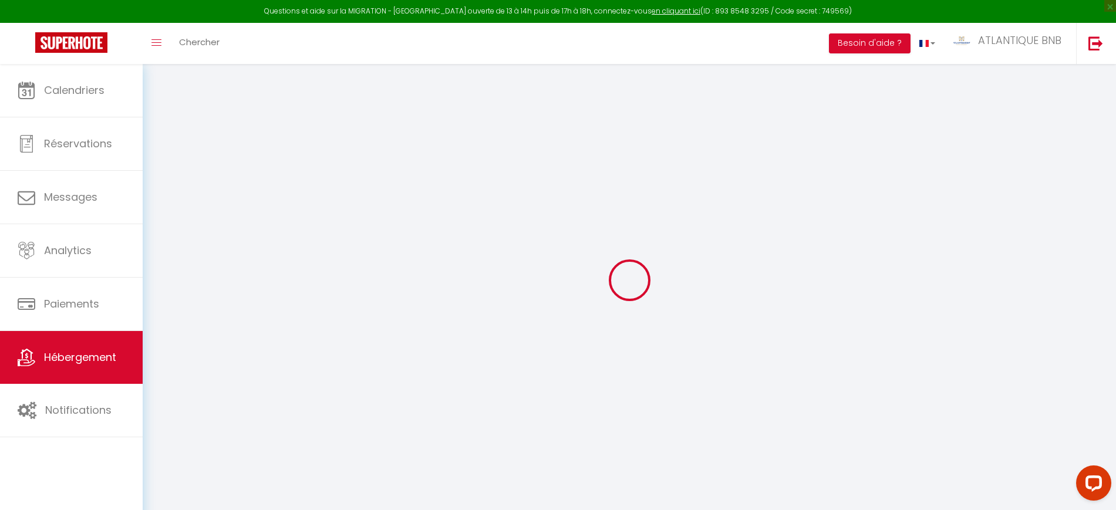
select select
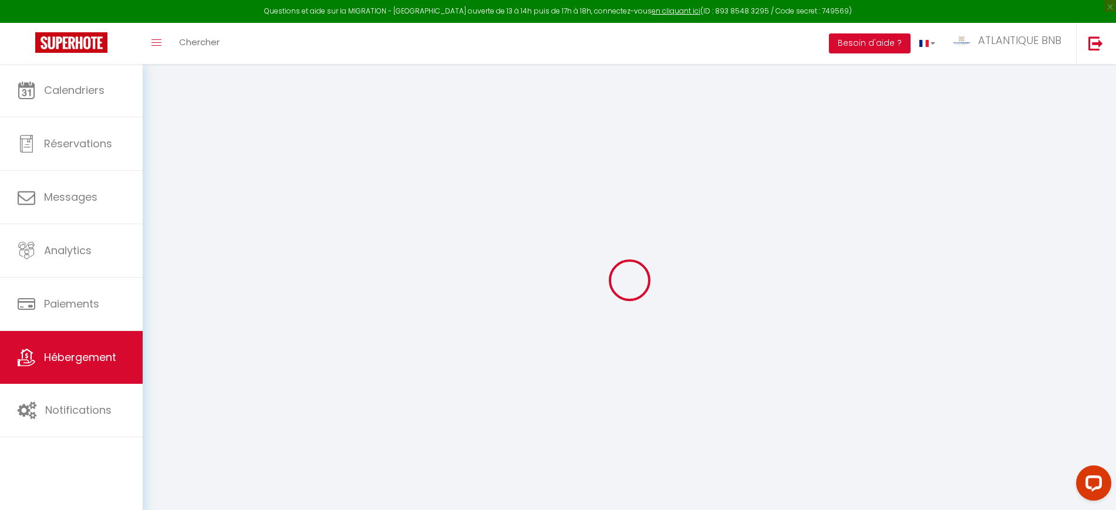
select select
checkbox input "false"
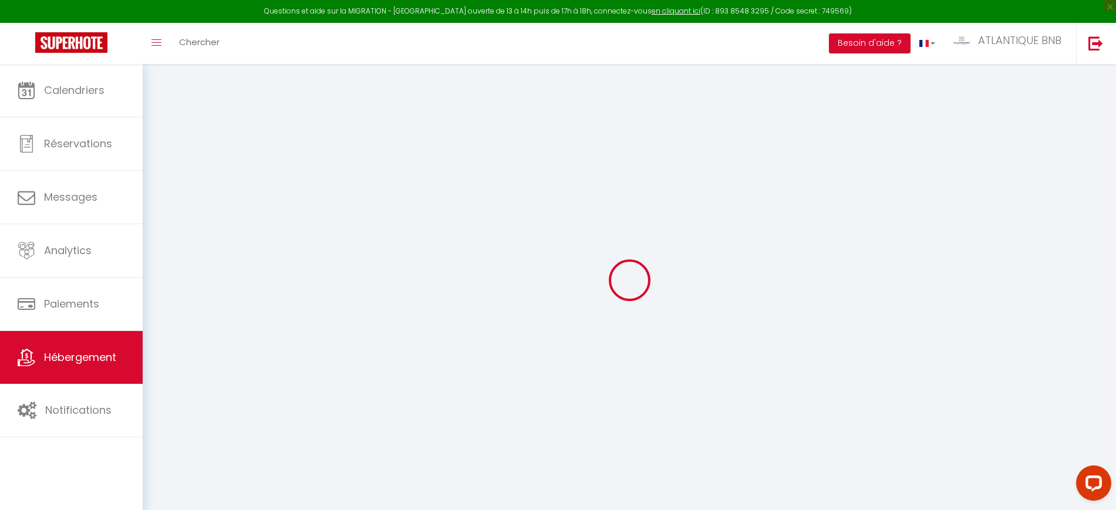
checkbox input "false"
select select
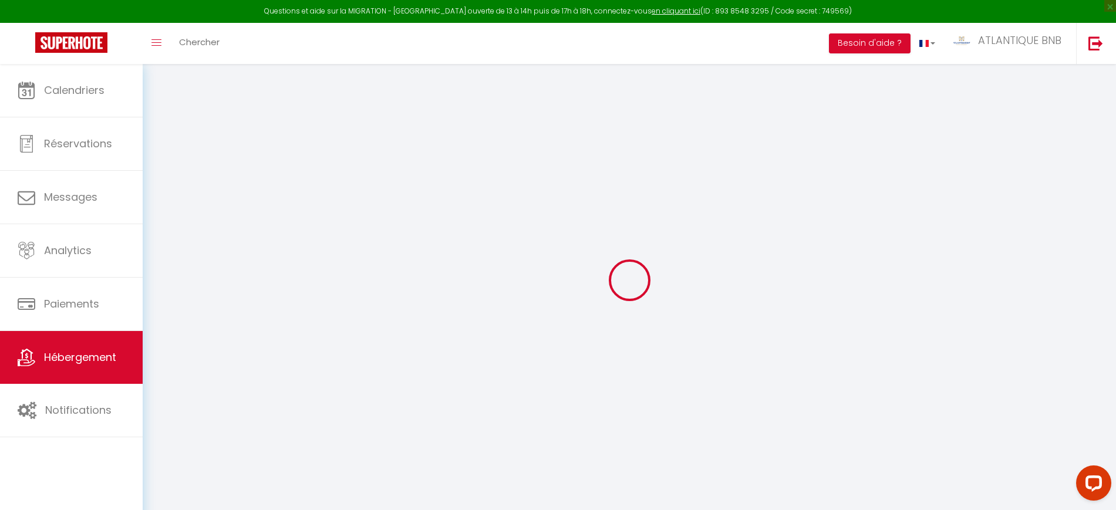
select select
checkbox input "false"
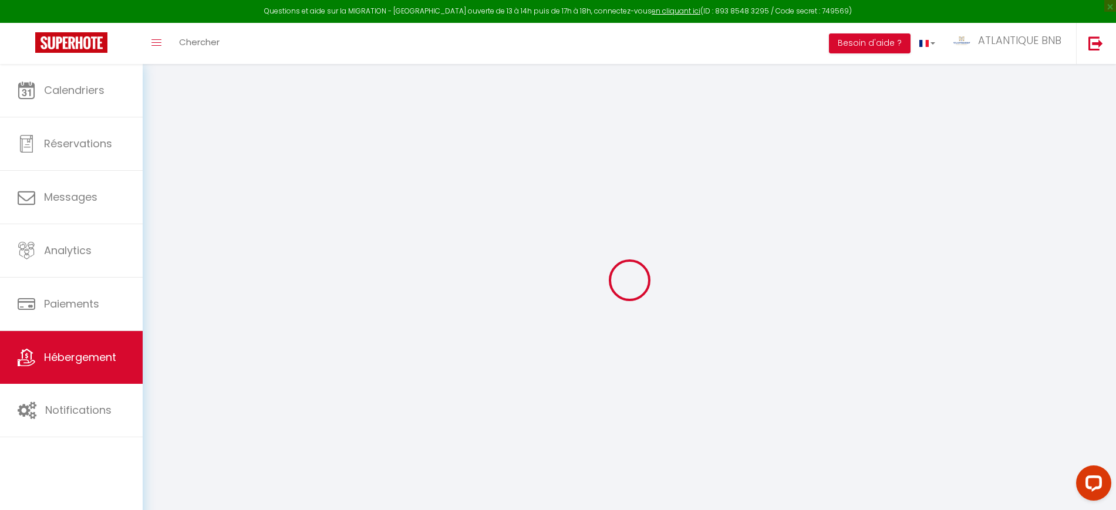
checkbox input "false"
select select
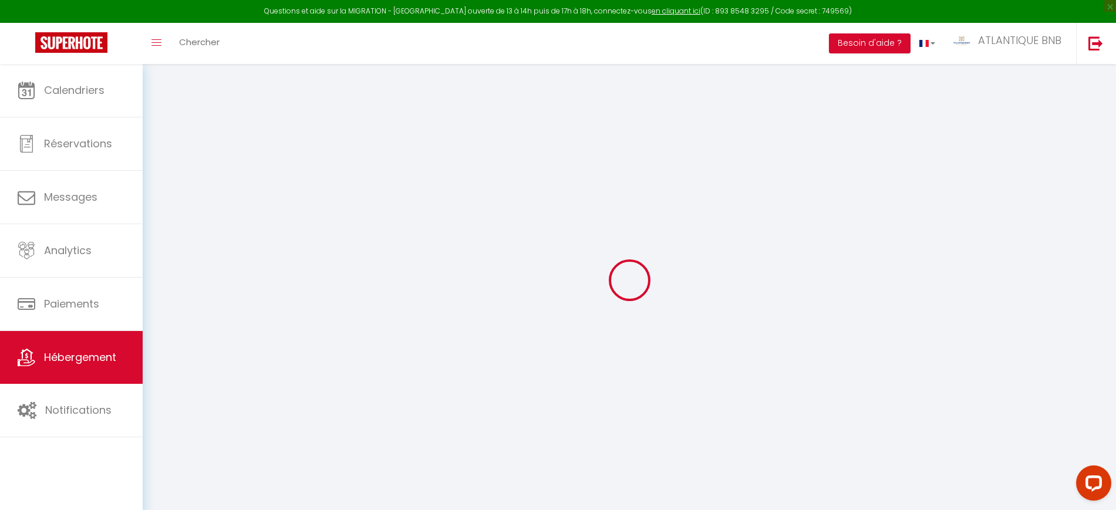
select select
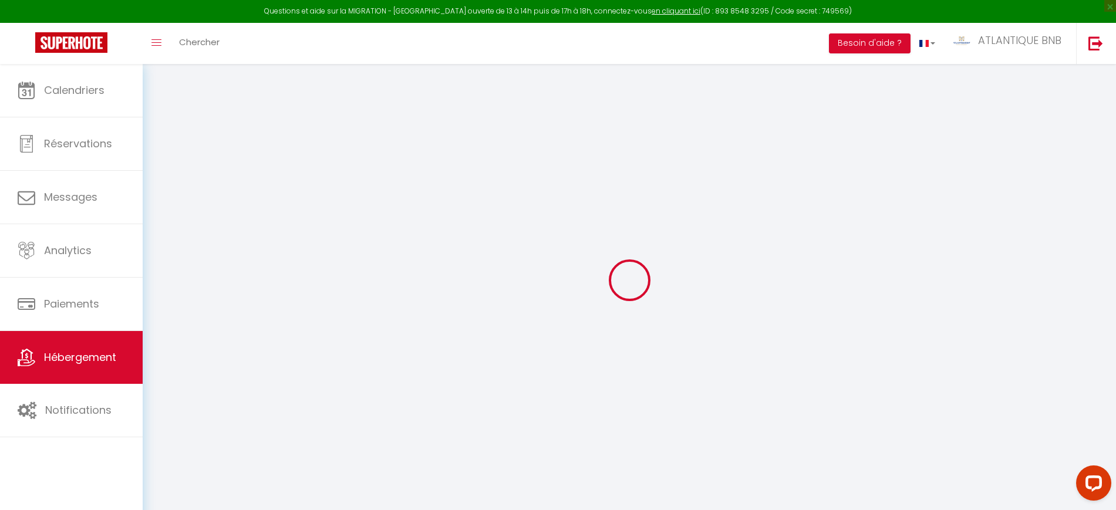
select select
checkbox input "false"
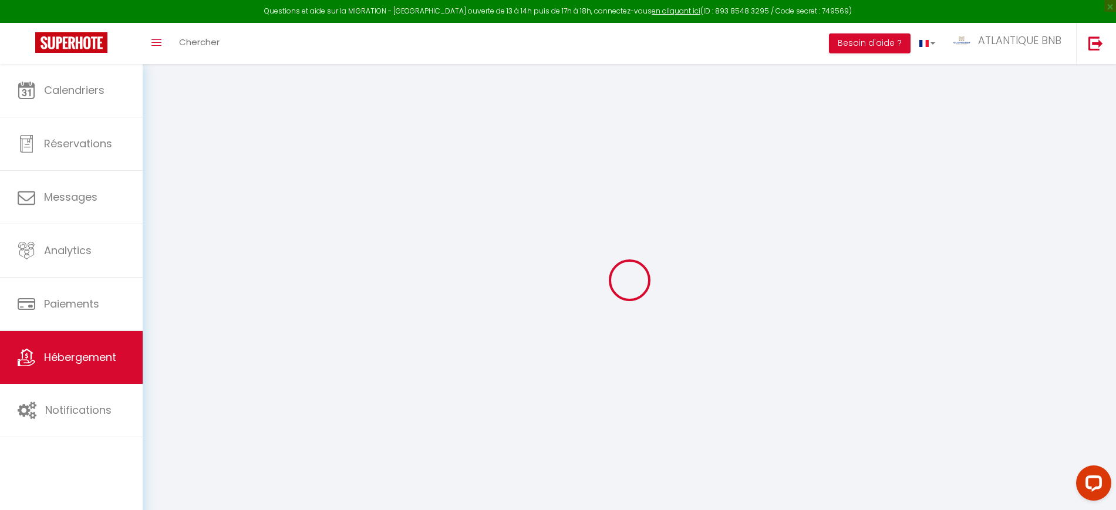
select select
type input "Paradis Bleu - Hypercentre, TV 4K, Netflix, Fibre"
type input "1 LES REAUX"
type input "17810"
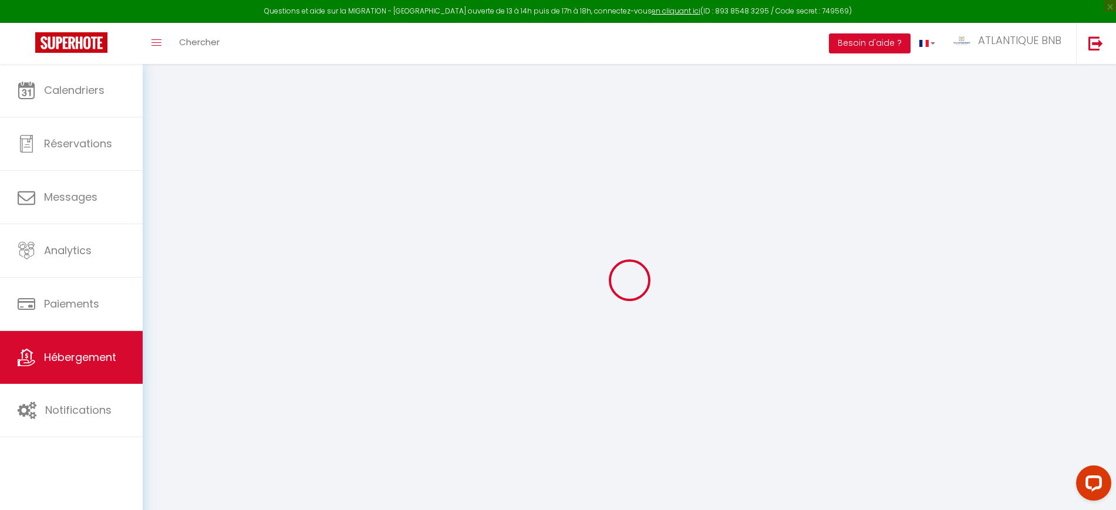
type input "ST GEORGES DES COTEAUX"
select select "2"
type input "50"
type input "25"
type input "5"
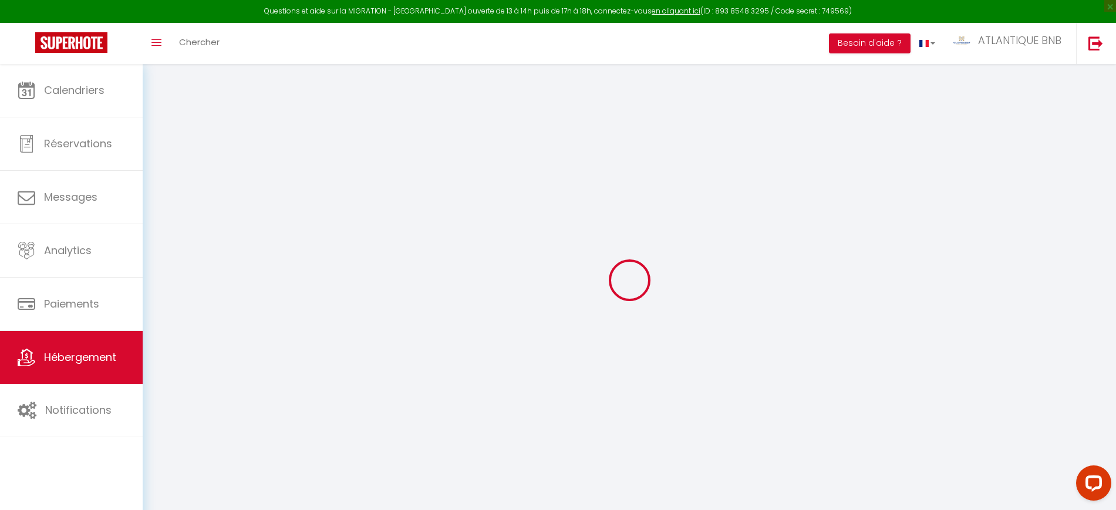
type input "5"
type input "200"
select select
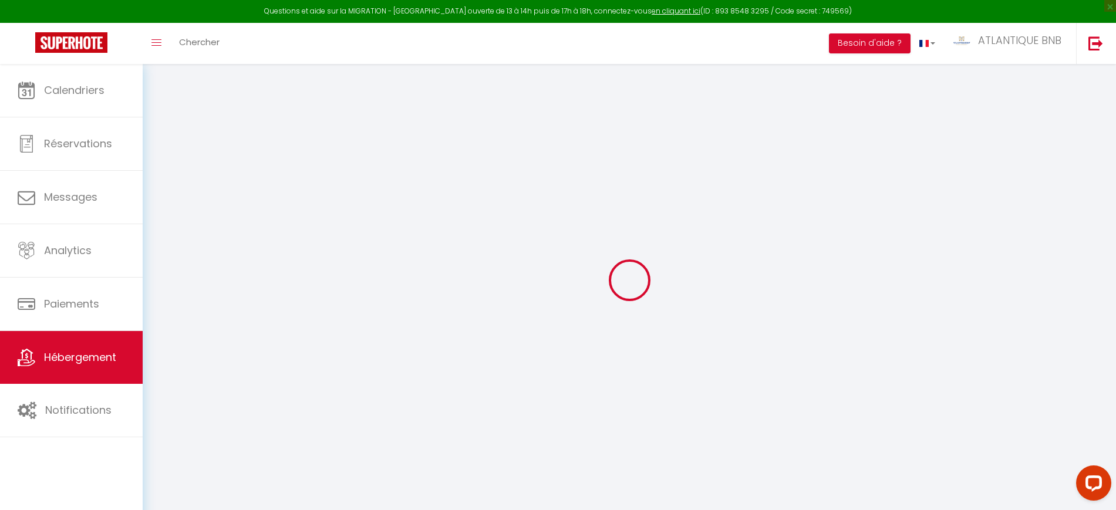
select select
type input "3 Place aux Herbes"
type input "17100"
type input "Saintes"
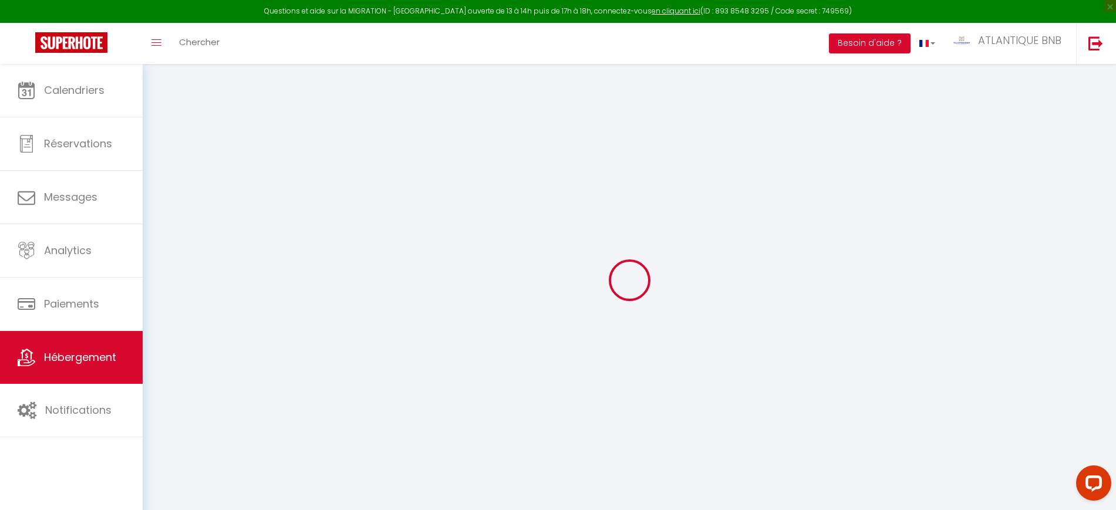
type input "[EMAIL_ADDRESS][DOMAIN_NAME]"
select select "8758"
checkbox input "true"
checkbox input "false"
checkbox input "true"
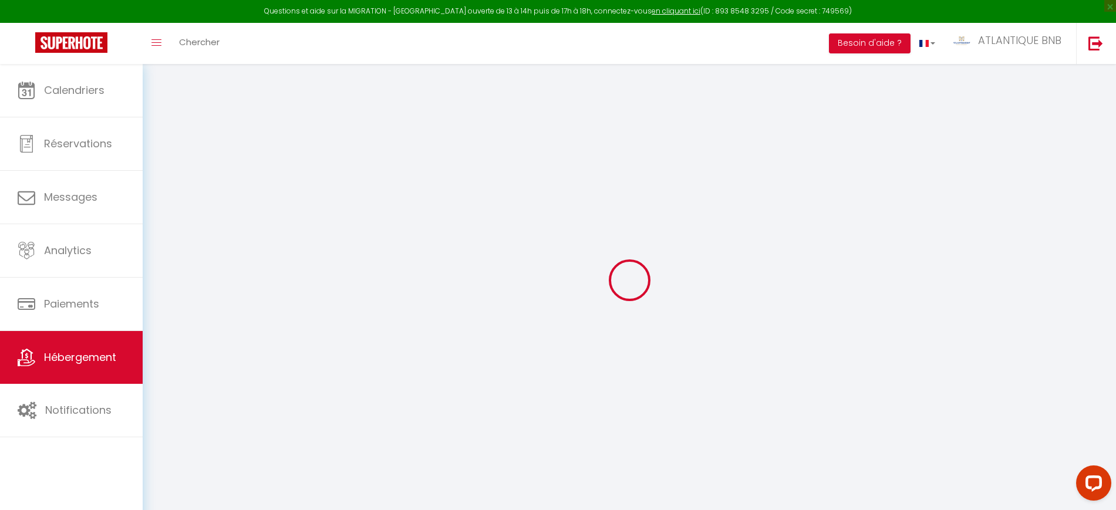
checkbox input "false"
radio input "true"
type input "0"
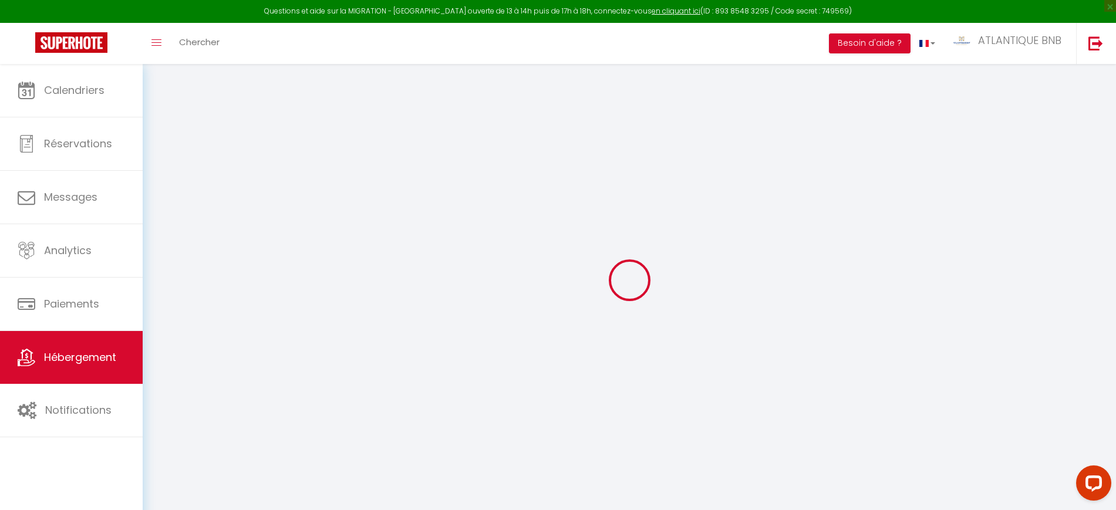
type input "0"
select select "16526"
select select "14850"
select select
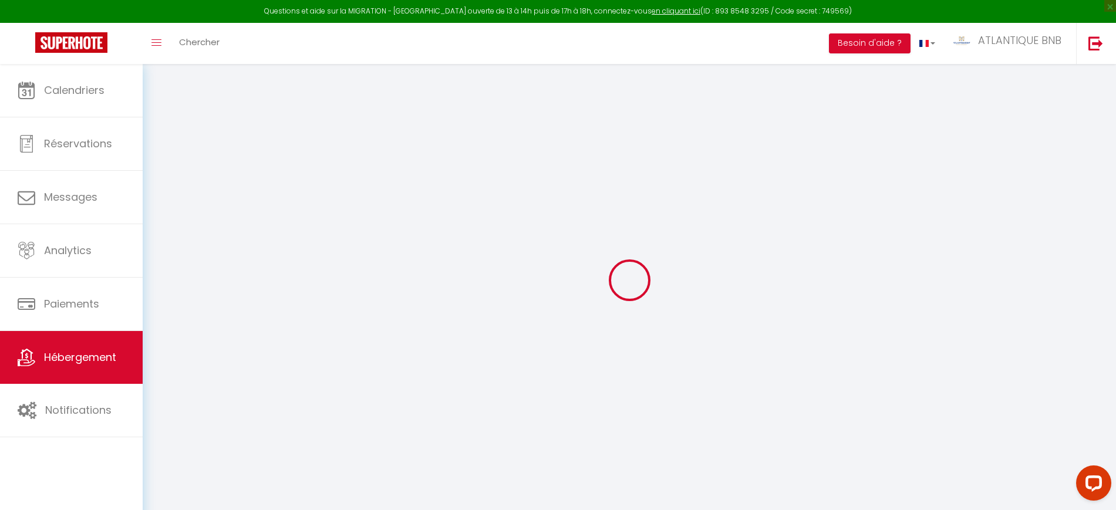
select select
checkbox input "true"
checkbox input "false"
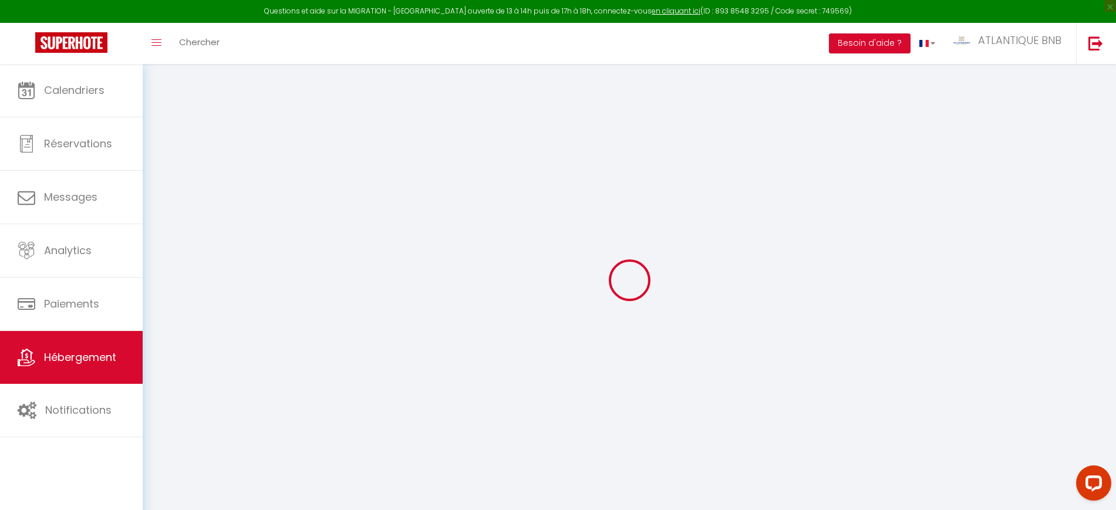
checkbox input "true"
checkbox input "false"
select select
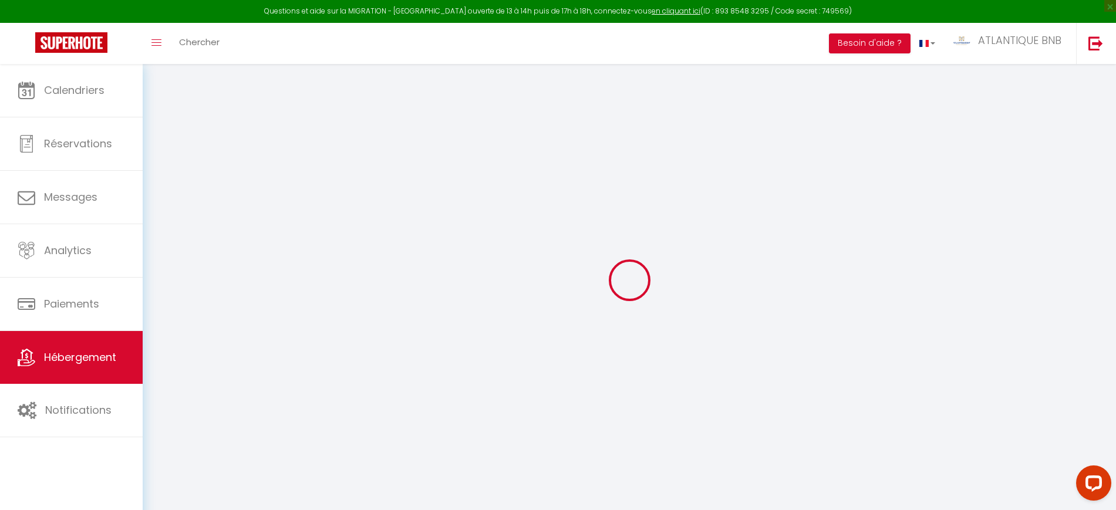
select select
checkbox input "true"
checkbox input "false"
checkbox input "true"
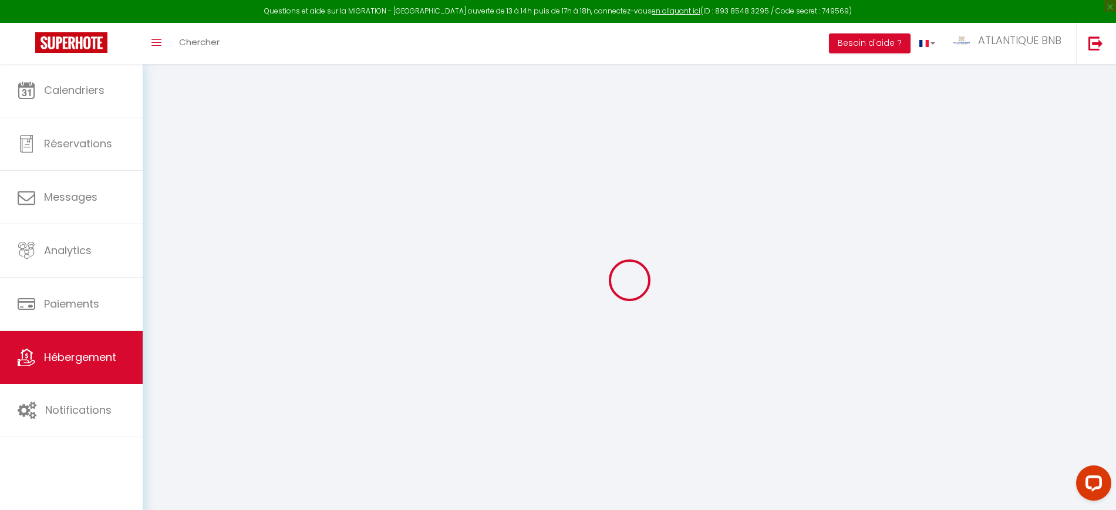
checkbox input "false"
checkbox input "true"
checkbox input "false"
checkbox input "true"
checkbox input "false"
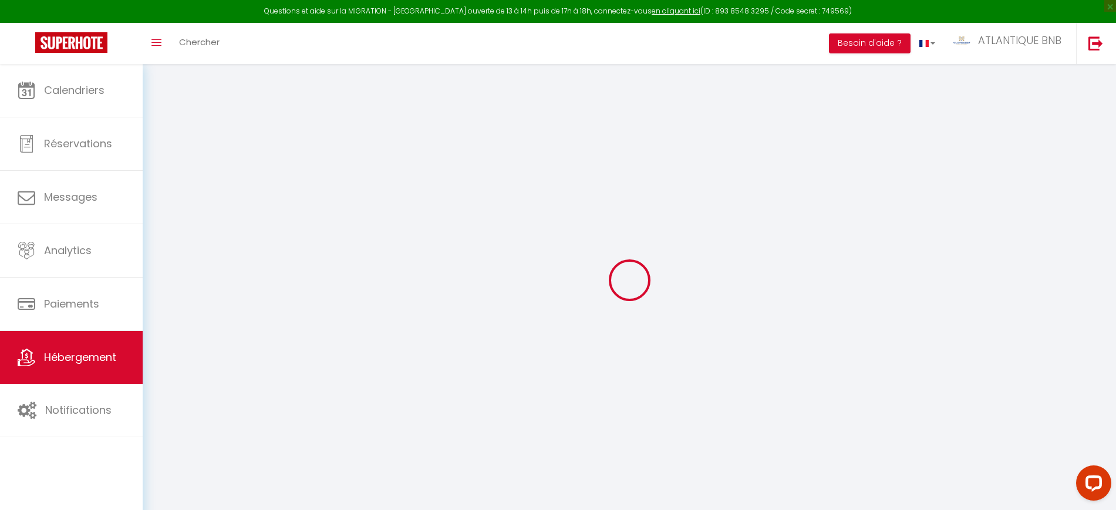
checkbox input "true"
checkbox input "false"
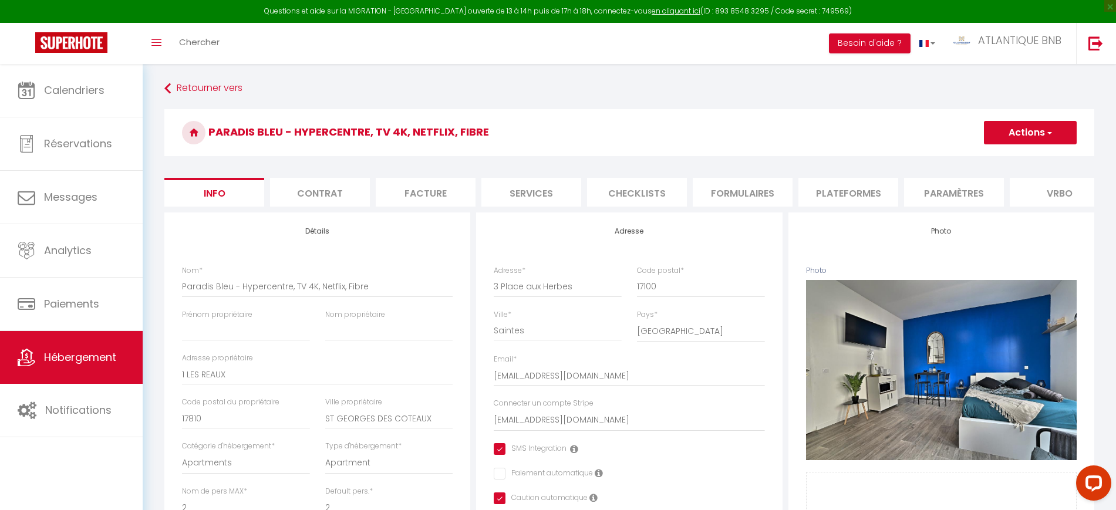
click at [841, 200] on li "Plateformes" at bounding box center [848, 192] width 100 height 29
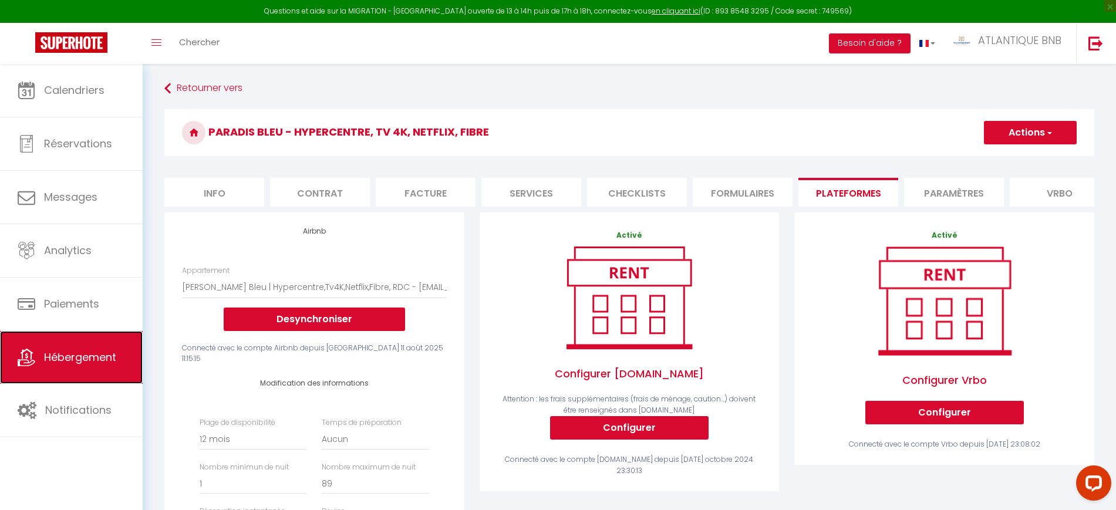
click at [83, 355] on span "Hébergement" at bounding box center [80, 357] width 72 height 15
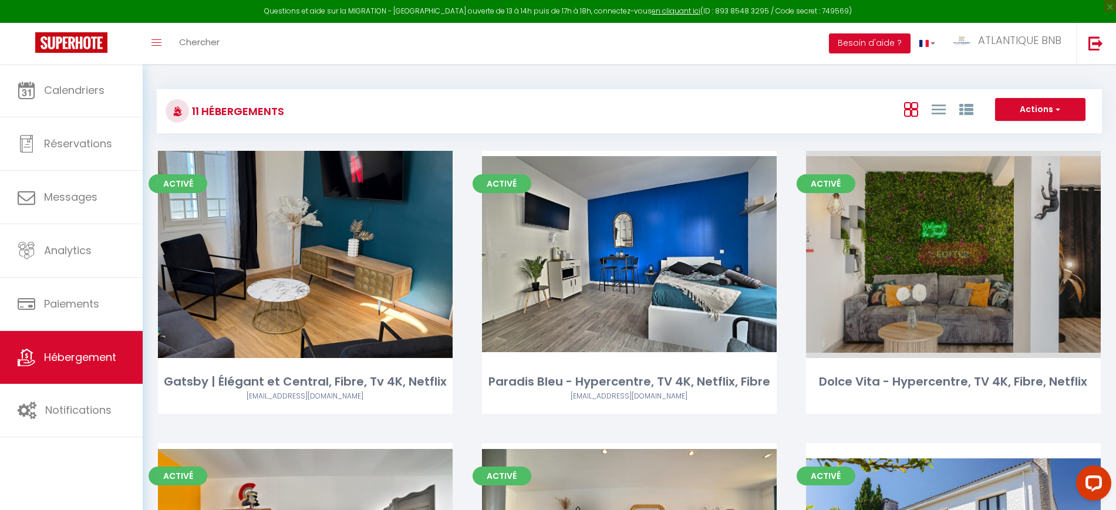
click at [930, 251] on link "Editer" at bounding box center [953, 253] width 70 height 23
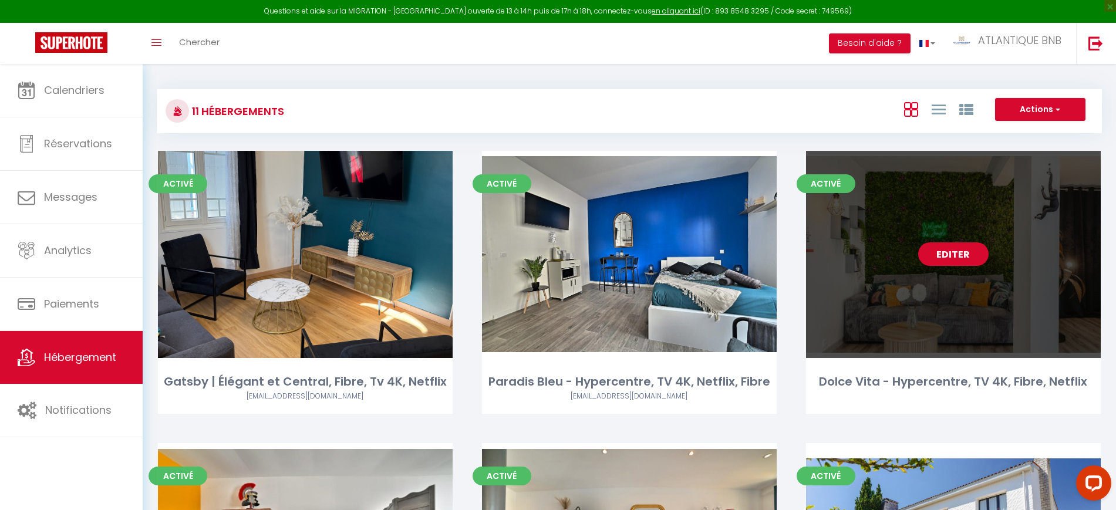
click at [930, 250] on link "Editer" at bounding box center [953, 253] width 70 height 23
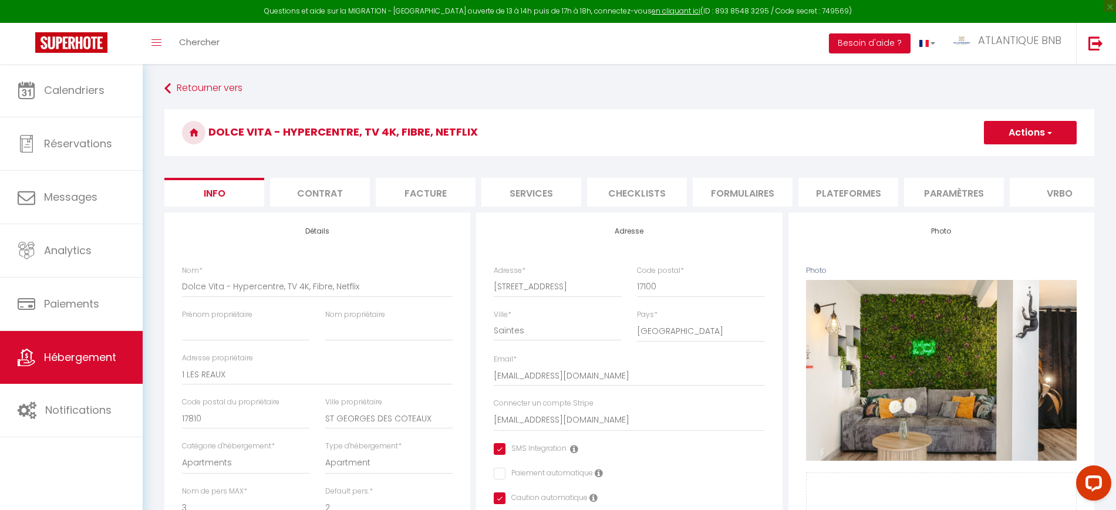
click at [847, 200] on li "Plateformes" at bounding box center [848, 192] width 100 height 29
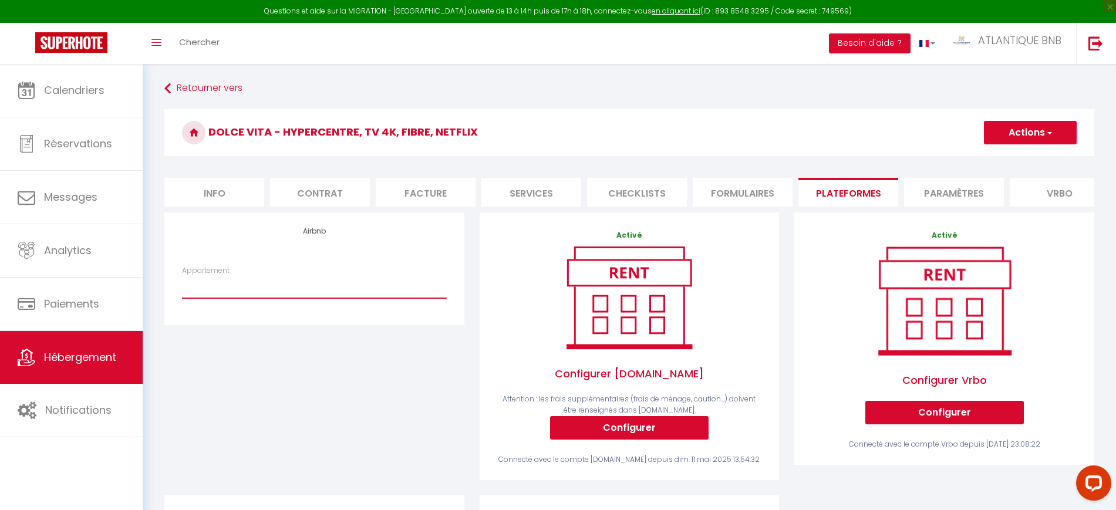
click at [396, 297] on select "Ave [PERSON_NAME] | Hypercentre, [PERSON_NAME], Tv 4K,Fibre - [EMAIL_ADDRESS][D…" at bounding box center [314, 287] width 264 height 22
click at [376, 345] on div "Airbnb Appartement Ave [PERSON_NAME] | Hypercentre, [PERSON_NAME], Tv 4K,Fibre …" at bounding box center [314, 354] width 315 height 283
click at [377, 311] on div "Appartement Ave [PERSON_NAME] | Hypercentre, [PERSON_NAME], Tv 4K,Fibre - [EMAI…" at bounding box center [314, 287] width 280 height 45
click at [379, 298] on select "Ave [PERSON_NAME] | Hypercentre, [PERSON_NAME], Tv 4K,Fibre - [EMAIL_ADDRESS][D…" at bounding box center [314, 287] width 264 height 22
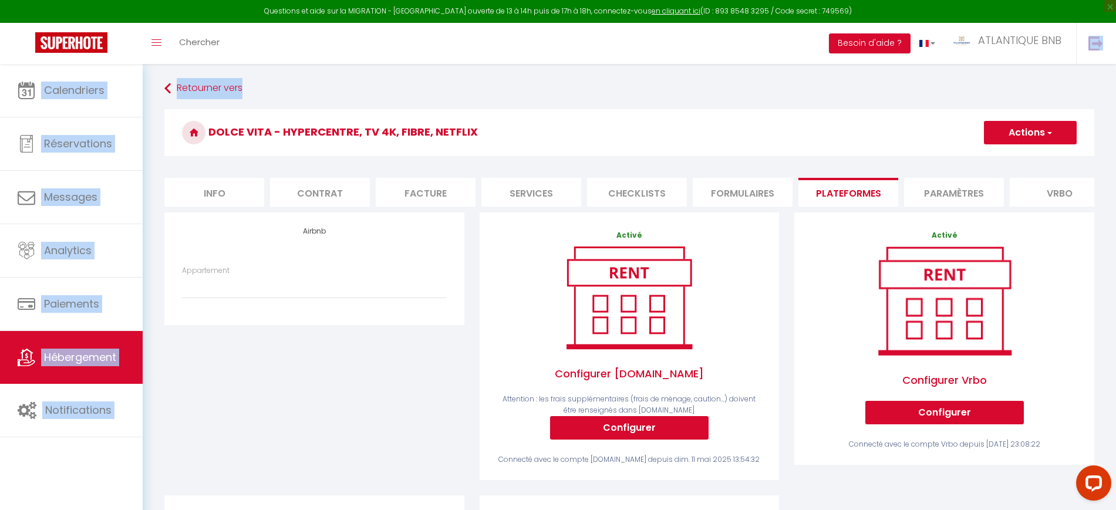
click at [644, 64] on div "Questions et aide sur la MIGRATION - [GEOGRAPHIC_DATA] ouverte de 13 à 14h puis…" at bounding box center [558, 399] width 1116 height 670
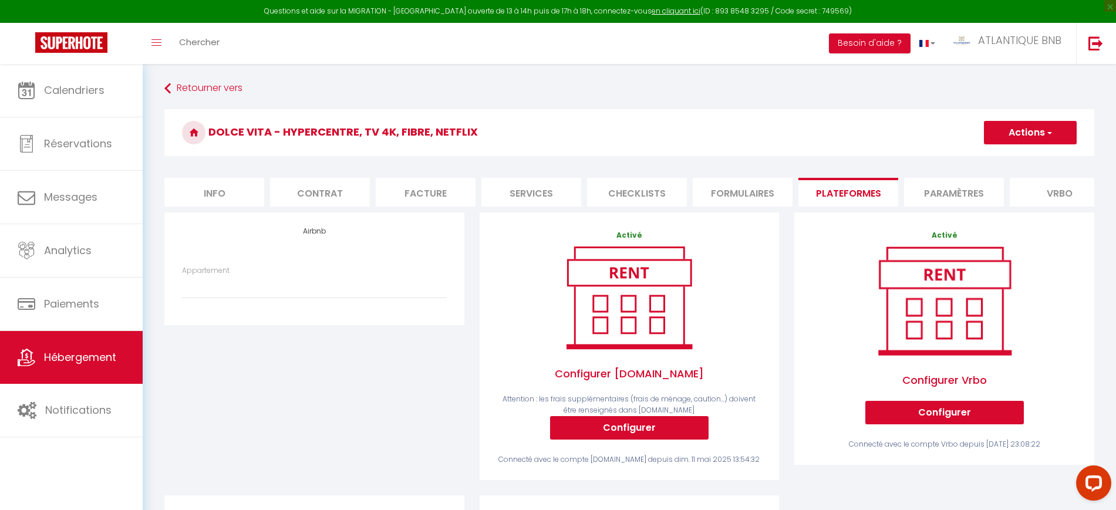
click at [308, 409] on div "Airbnb Appartement Ave [PERSON_NAME] | Hypercentre, [PERSON_NAME], Tv 4K,Fibre …" at bounding box center [314, 354] width 315 height 283
click at [118, 350] on link "Hébergement" at bounding box center [71, 357] width 143 height 53
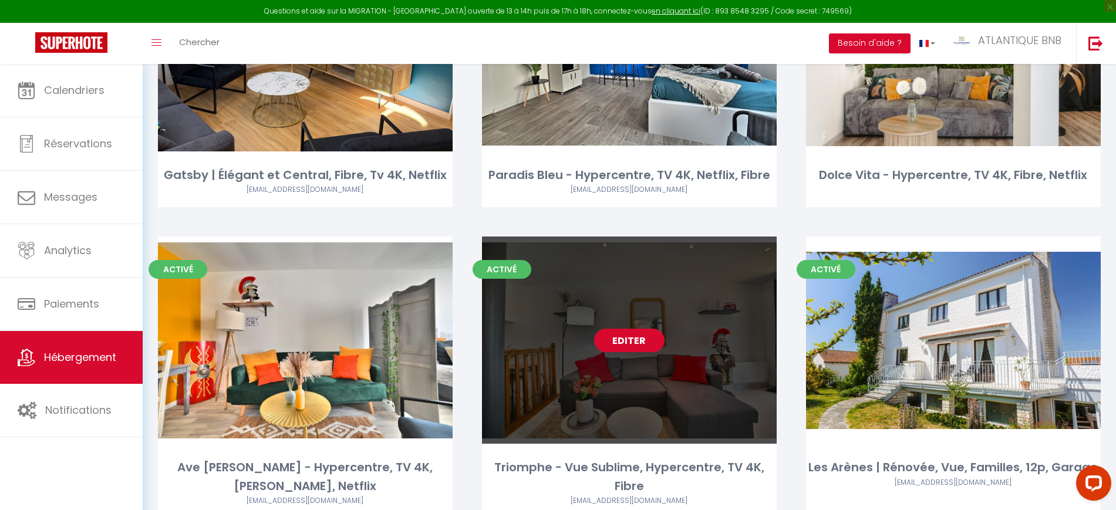
scroll to position [220, 0]
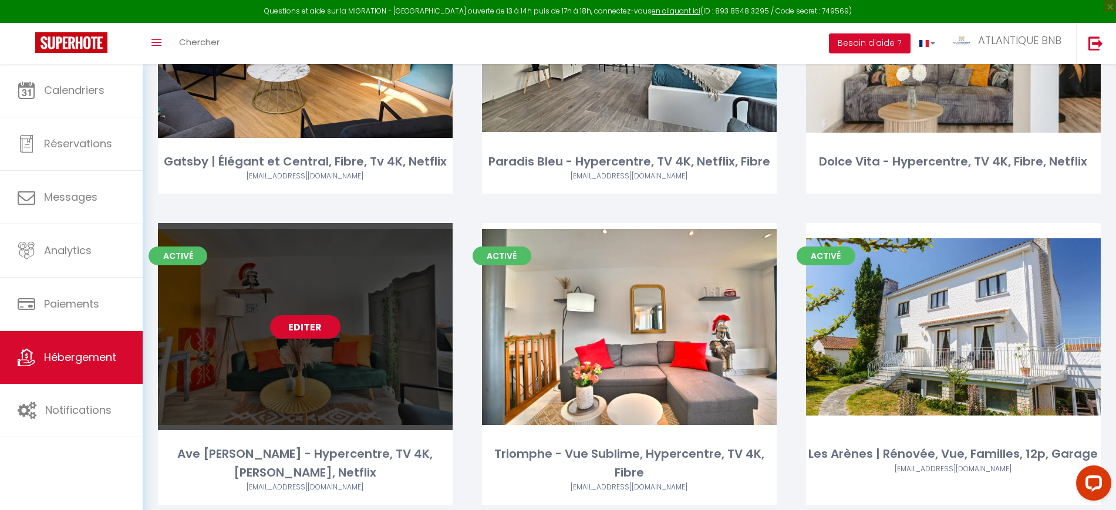
click at [314, 327] on link "Editer" at bounding box center [305, 326] width 70 height 23
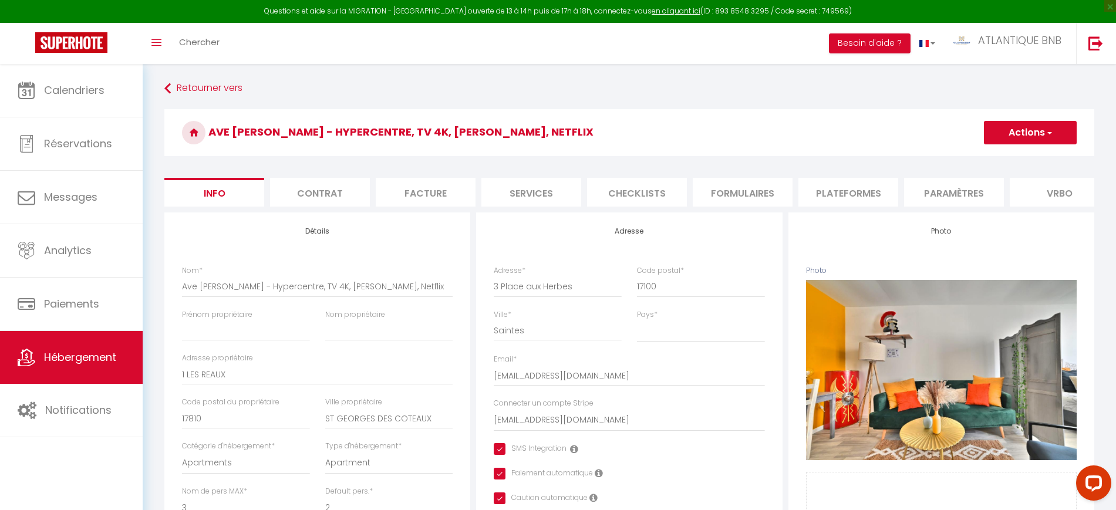
click at [834, 193] on li "Plateformes" at bounding box center [848, 192] width 100 height 29
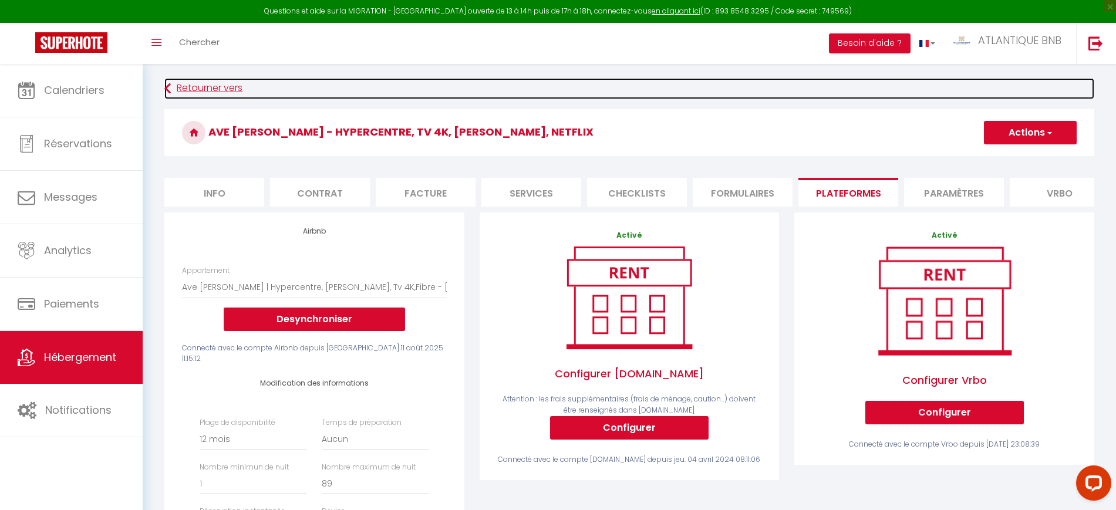
click at [491, 89] on link "Retourner vers" at bounding box center [629, 88] width 930 height 21
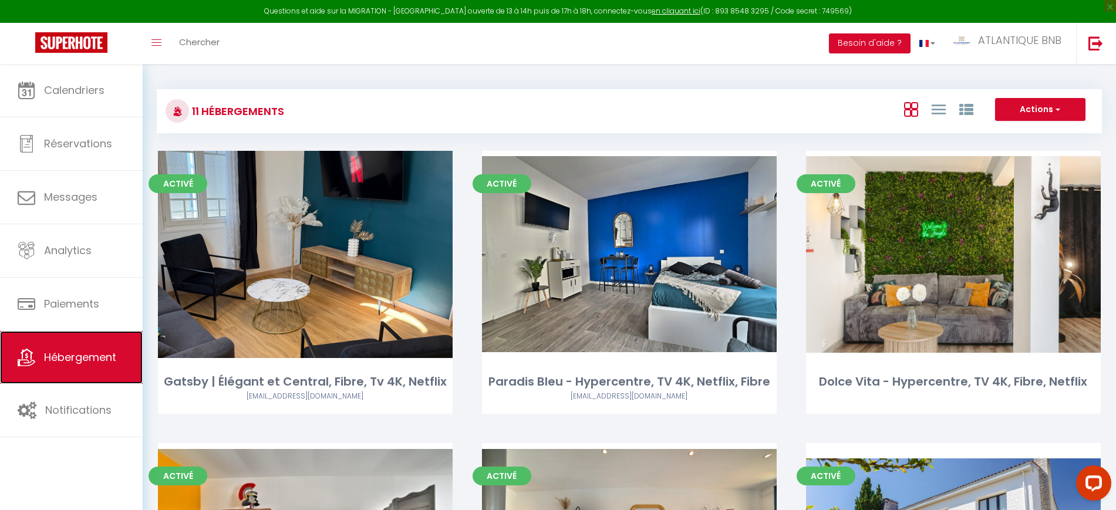
click at [104, 345] on link "Hébergement" at bounding box center [71, 357] width 143 height 53
click at [120, 345] on link "Hébergement" at bounding box center [71, 357] width 143 height 53
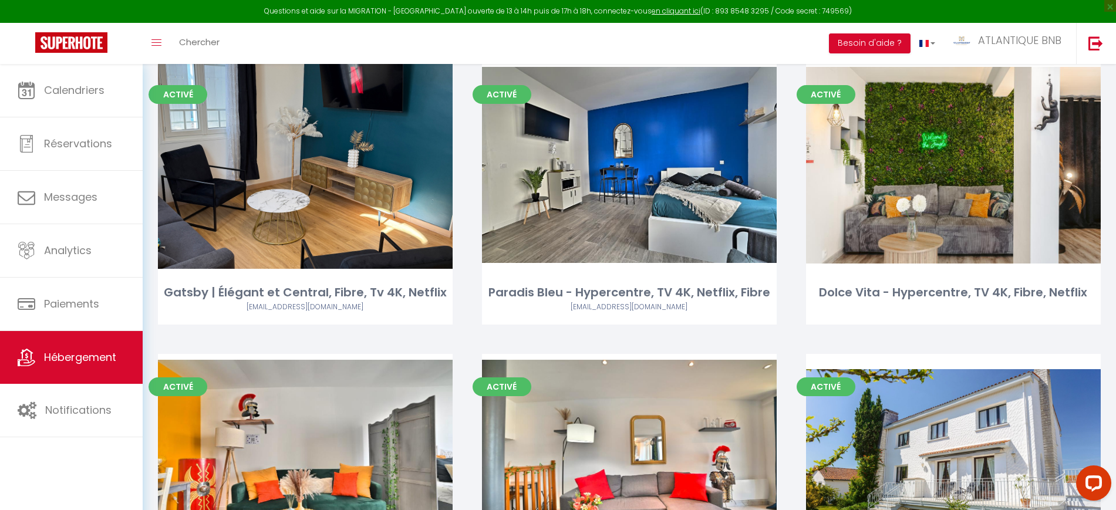
scroll to position [55, 0]
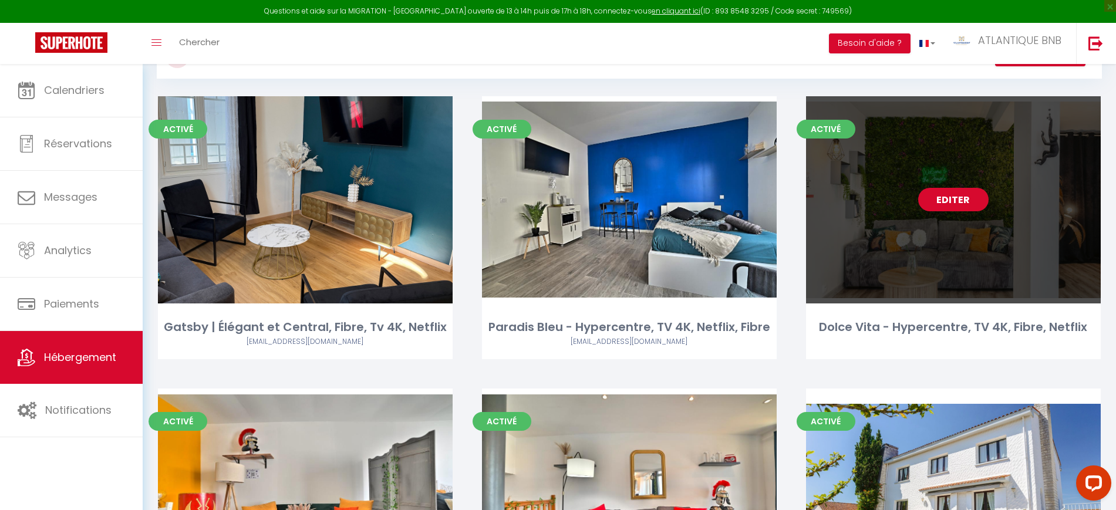
click at [947, 193] on link "Editer" at bounding box center [953, 199] width 70 height 23
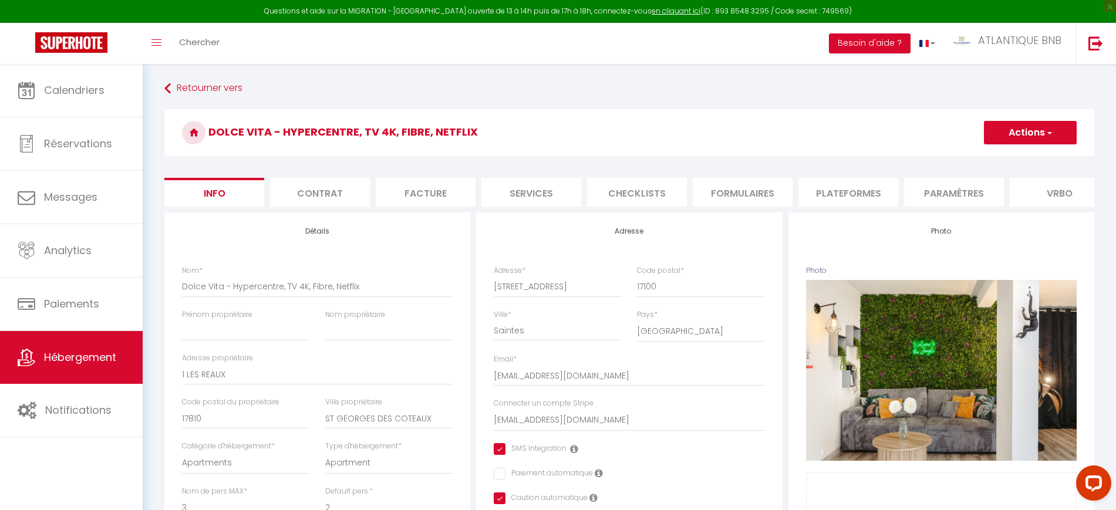
click at [831, 194] on li "Plateformes" at bounding box center [848, 192] width 100 height 29
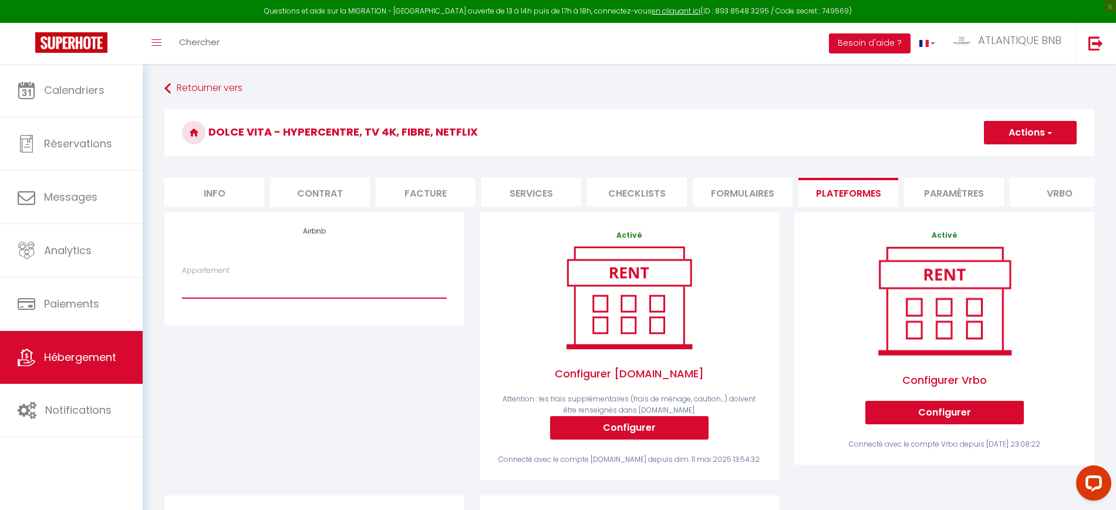
click at [340, 290] on select "Ave [PERSON_NAME] | Hypercentre, [PERSON_NAME], Tv 4K,Fibre - [EMAIL_ADDRESS][D…" at bounding box center [314, 287] width 264 height 22
click at [182, 287] on select "Ave [PERSON_NAME] | Hypercentre, [PERSON_NAME], Tv 4K,Fibre - [EMAIL_ADDRESS][D…" at bounding box center [314, 287] width 264 height 22
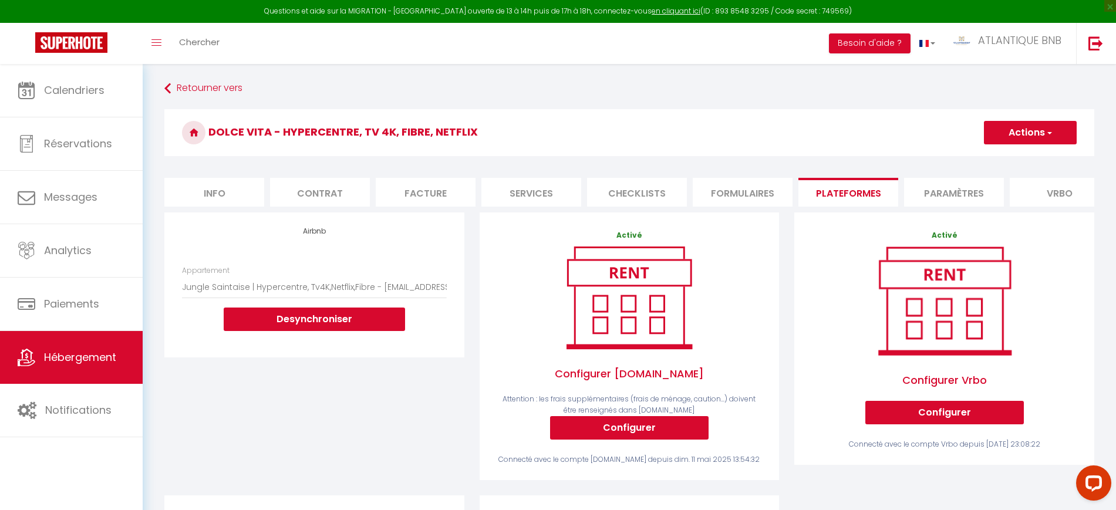
click at [1033, 129] on button "Actions" at bounding box center [1030, 132] width 93 height 23
click at [1013, 157] on link "Enregistrer" at bounding box center [1029, 158] width 93 height 15
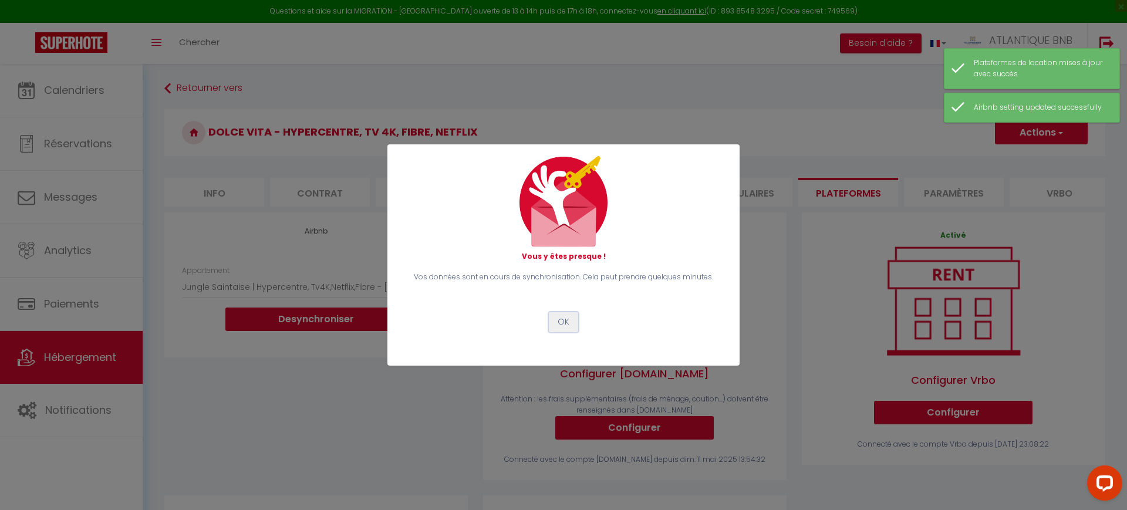
click at [563, 319] on button "OK" at bounding box center [563, 322] width 29 height 20
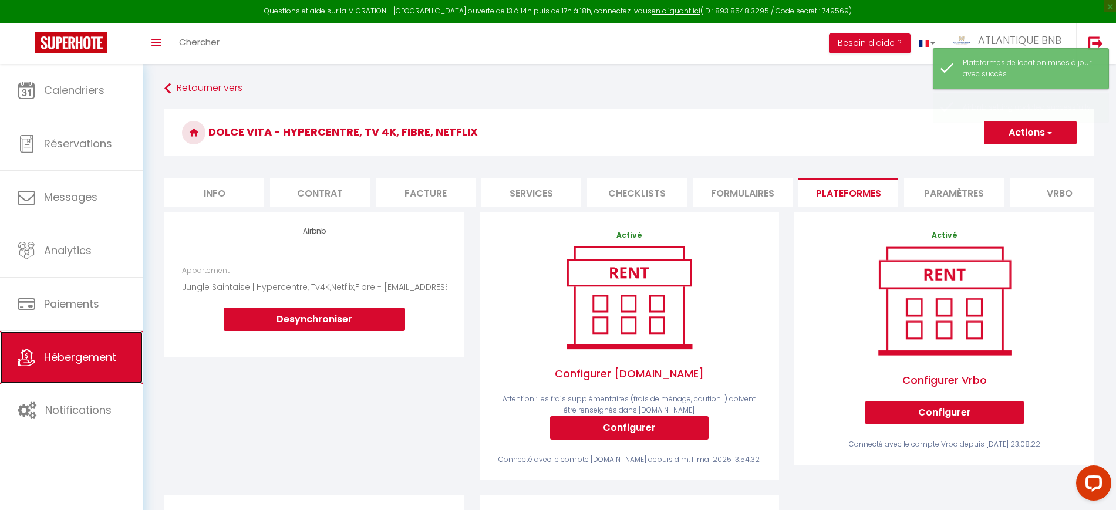
click at [120, 368] on link "Hébergement" at bounding box center [71, 357] width 143 height 53
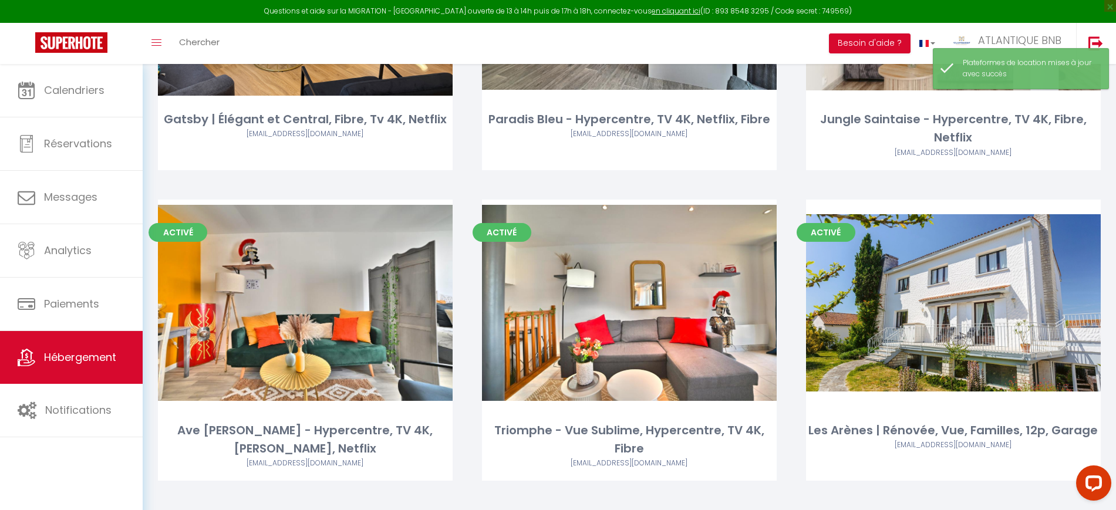
scroll to position [294, 0]
